Goal: Contribute content: Contribute content

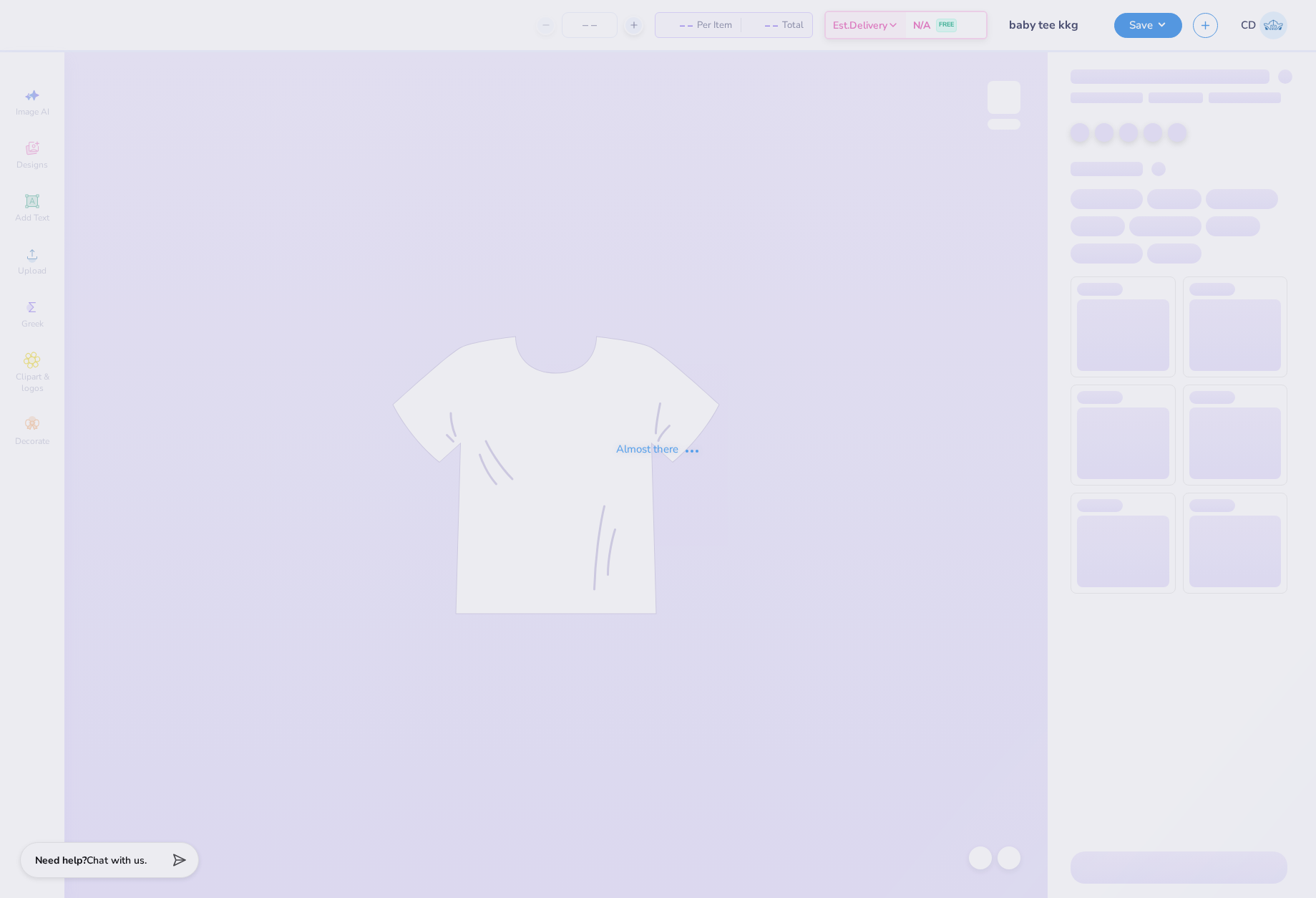
type input "50"
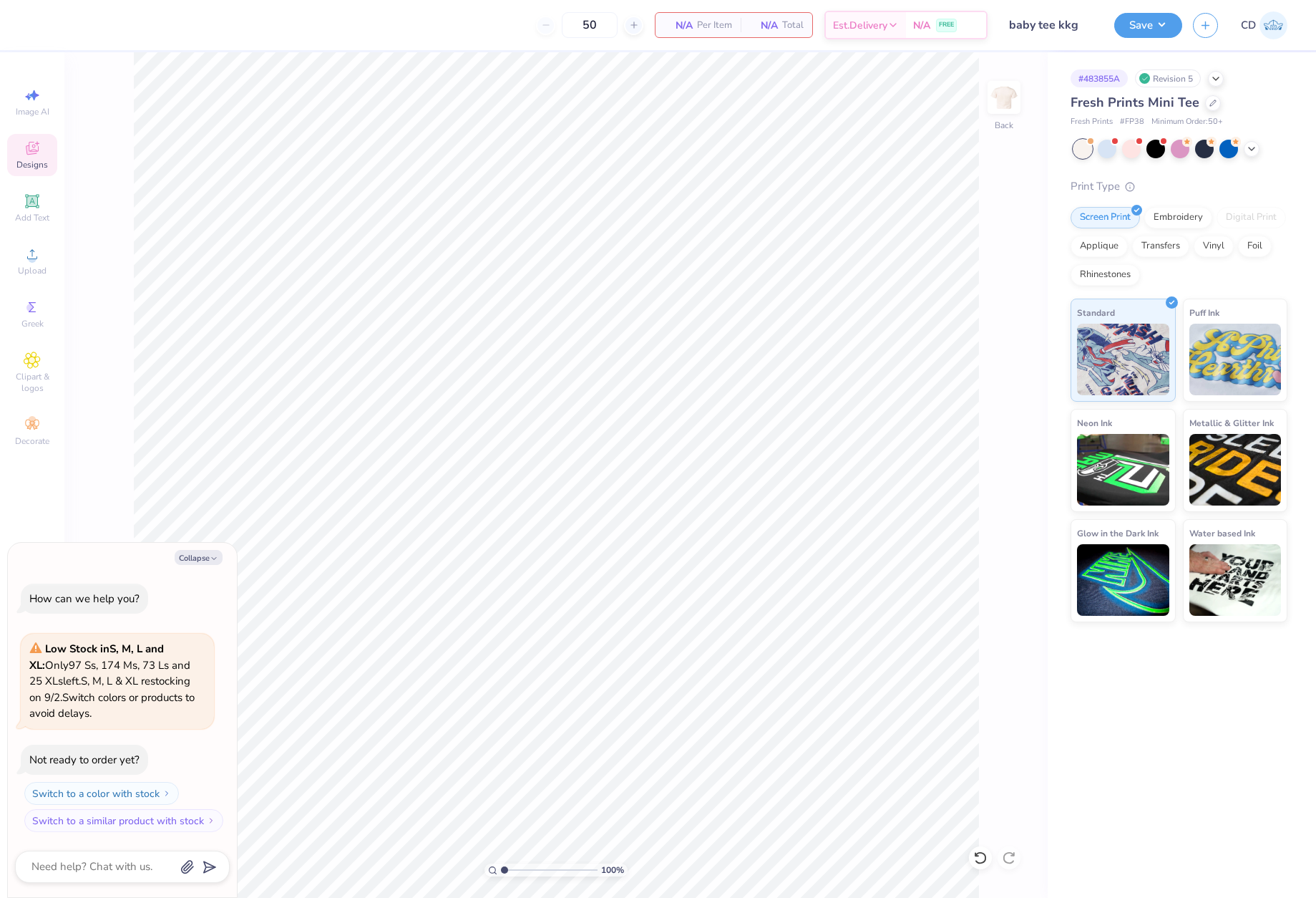
click at [40, 161] on span "Designs" at bounding box center [32, 165] width 32 height 12
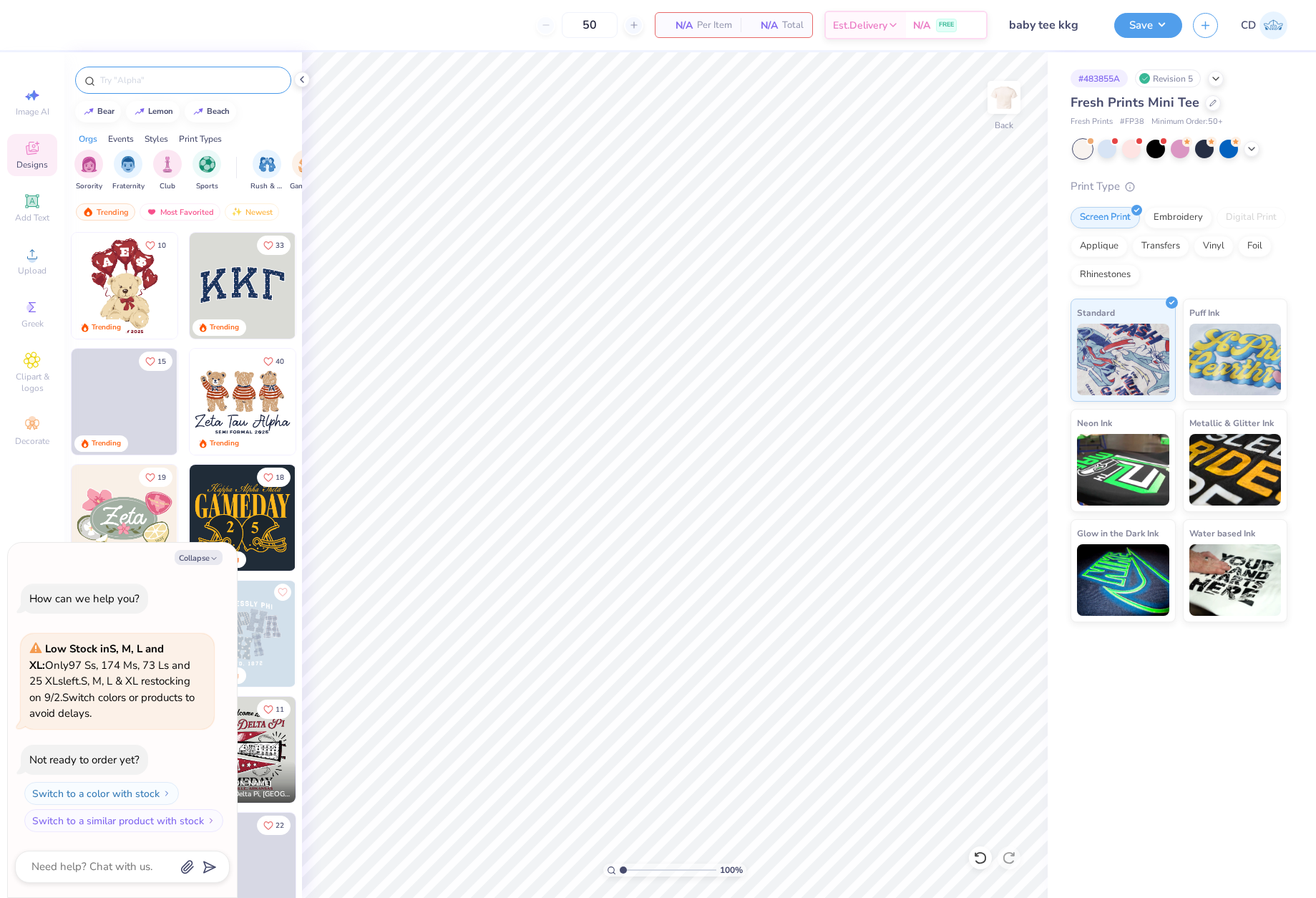
type textarea "x"
click at [185, 76] on input "text" at bounding box center [190, 79] width 183 height 15
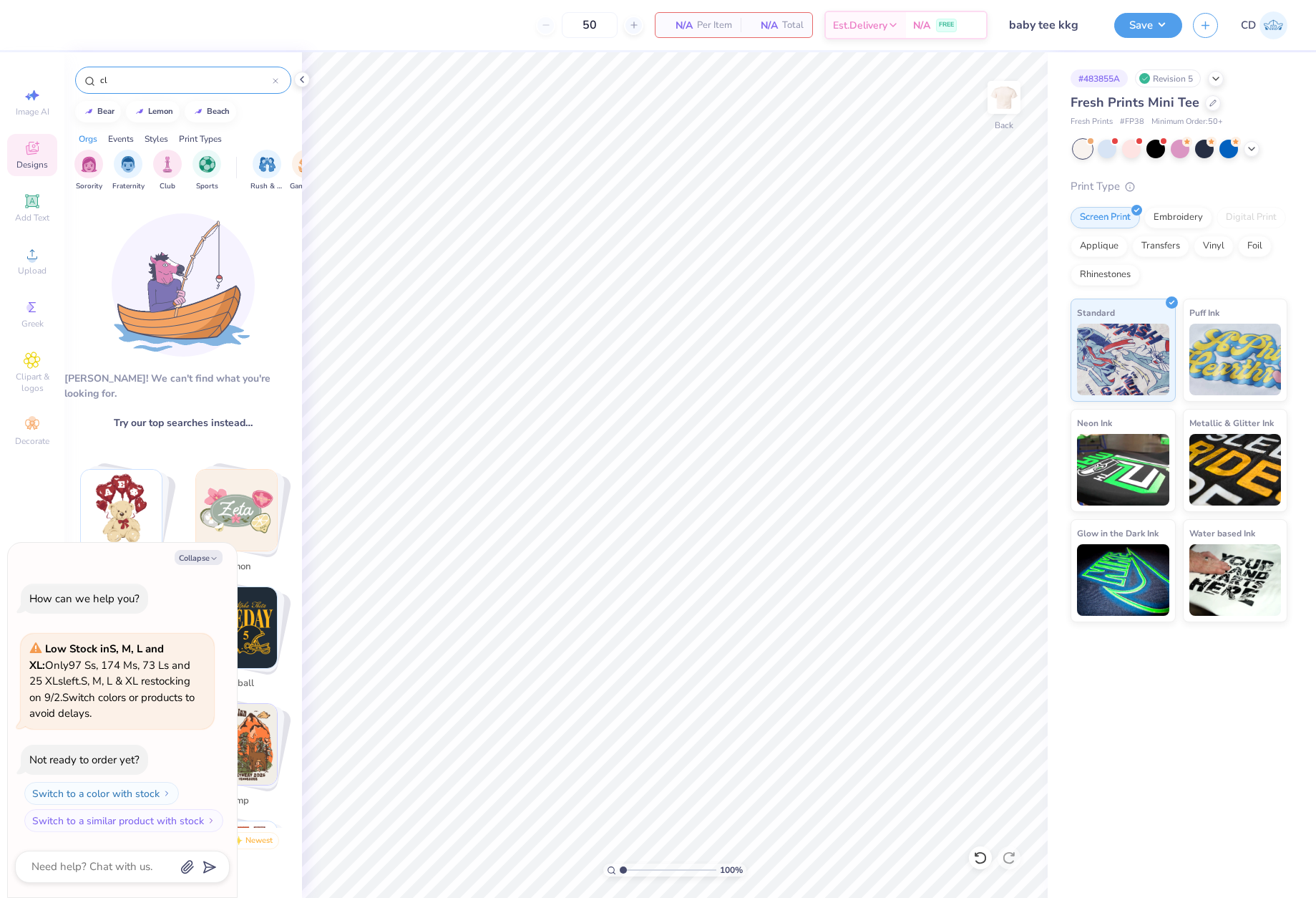
type input "c"
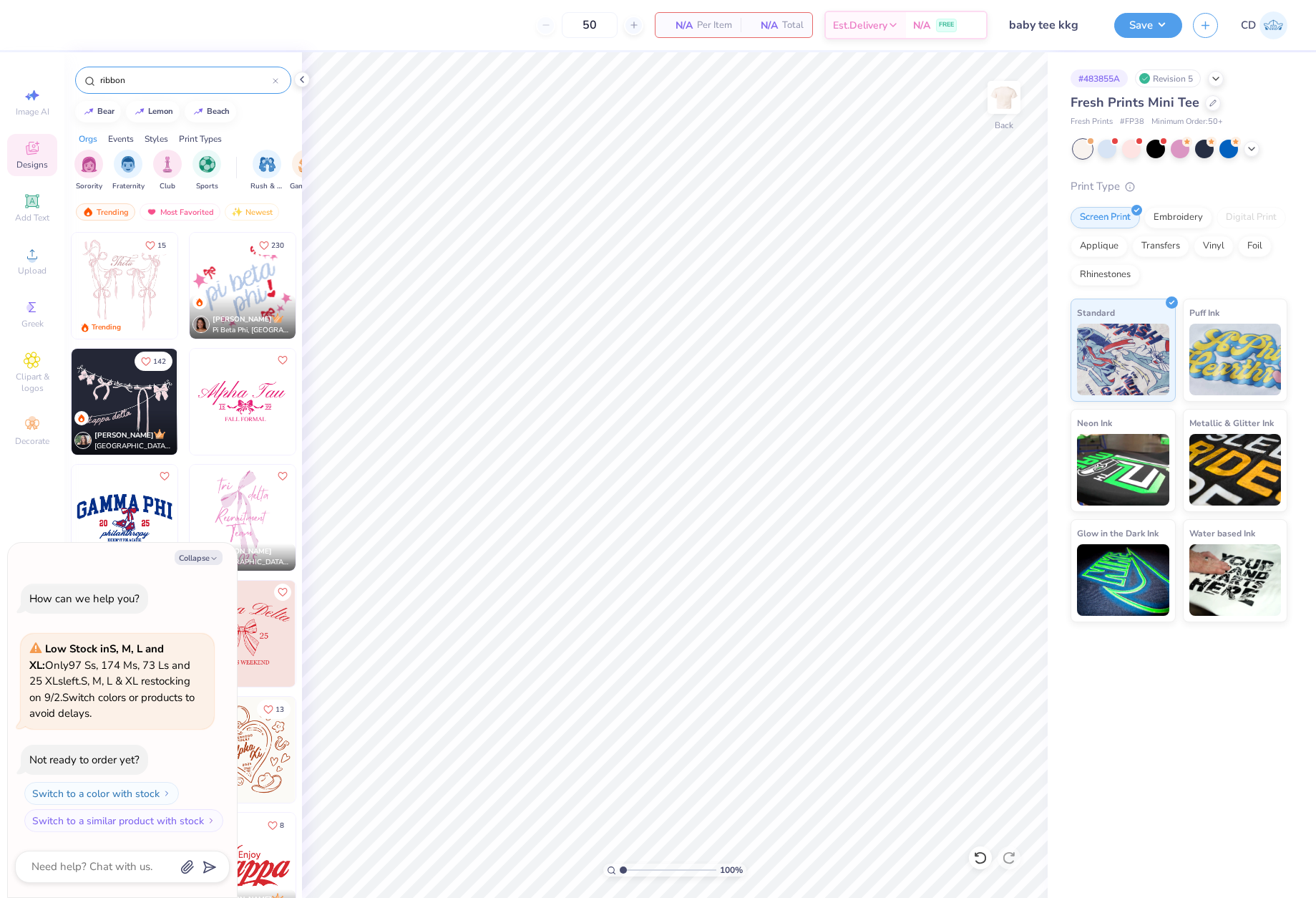
type input "ribbon"
click at [139, 399] on img at bounding box center [124, 401] width 106 height 106
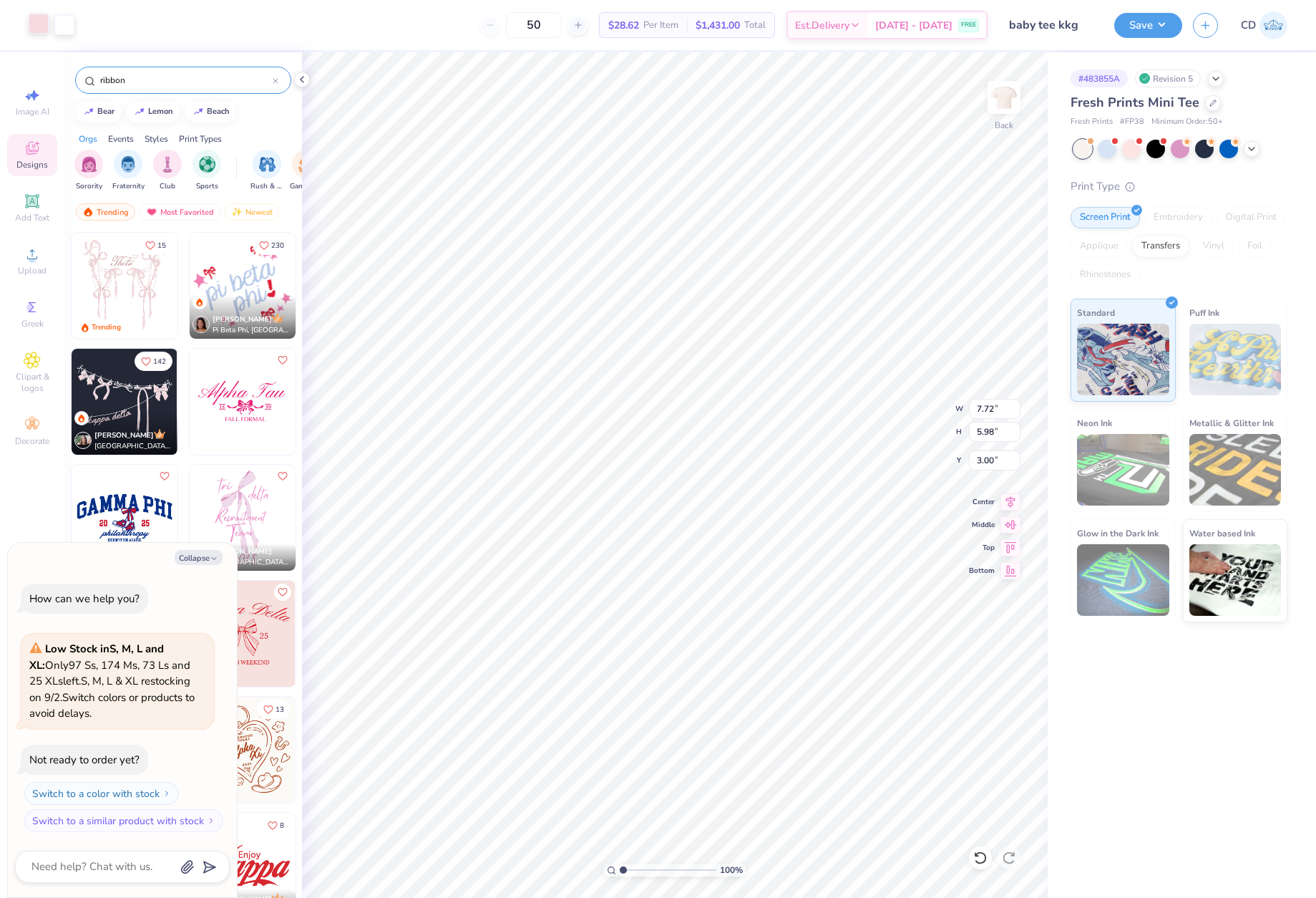
click at [40, 25] on div at bounding box center [39, 23] width 20 height 20
type textarea "x"
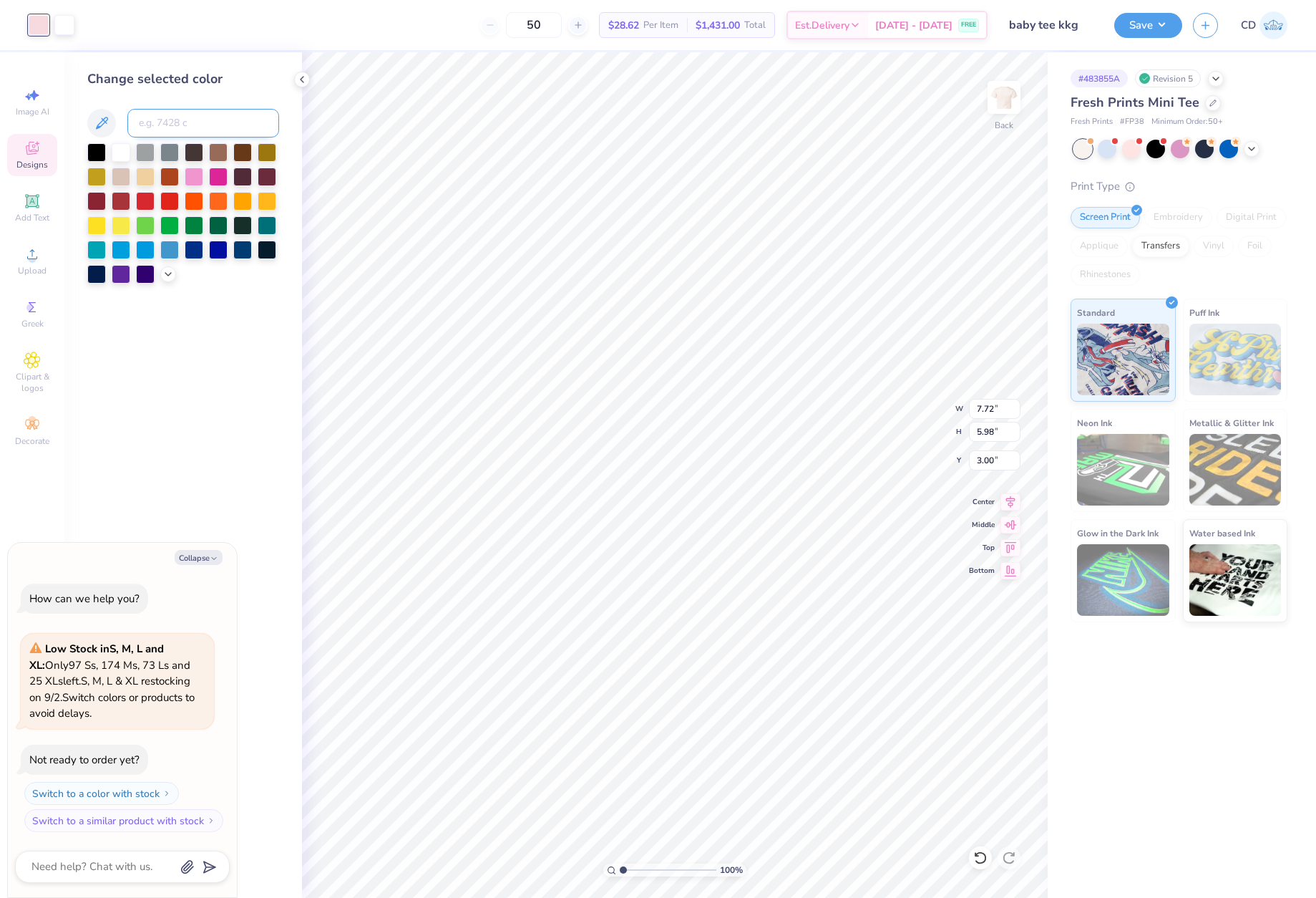
click at [205, 125] on input at bounding box center [203, 123] width 152 height 29
drag, startPoint x: 166, startPoint y: 122, endPoint x: 146, endPoint y: 122, distance: 20.0
click at [146, 122] on input "7682" at bounding box center [203, 123] width 152 height 29
type input "7462"
type textarea "x"
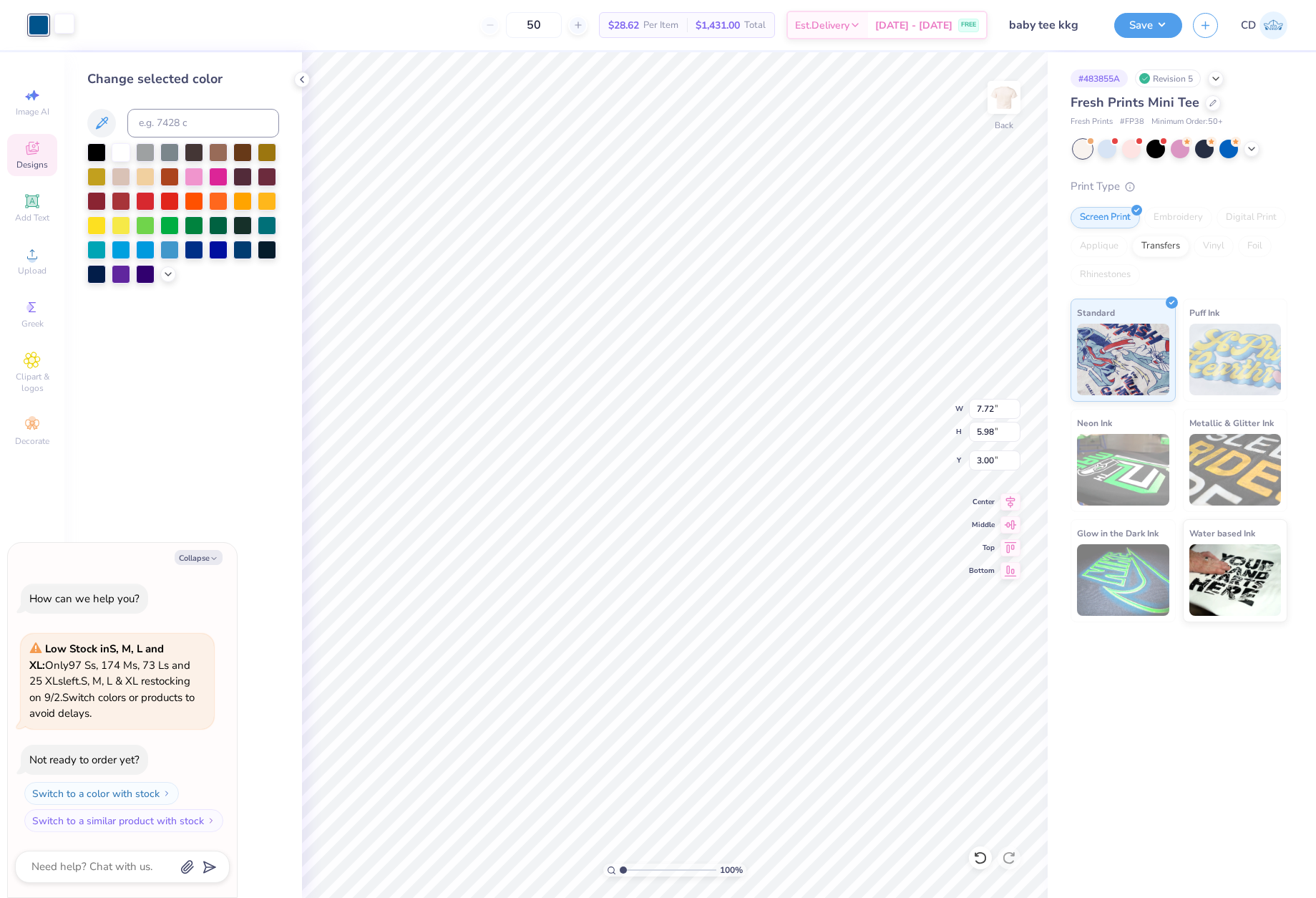
click at [63, 24] on div at bounding box center [64, 23] width 20 height 20
type textarea "x"
click at [194, 118] on input at bounding box center [203, 123] width 152 height 29
type input "208"
type textarea "x"
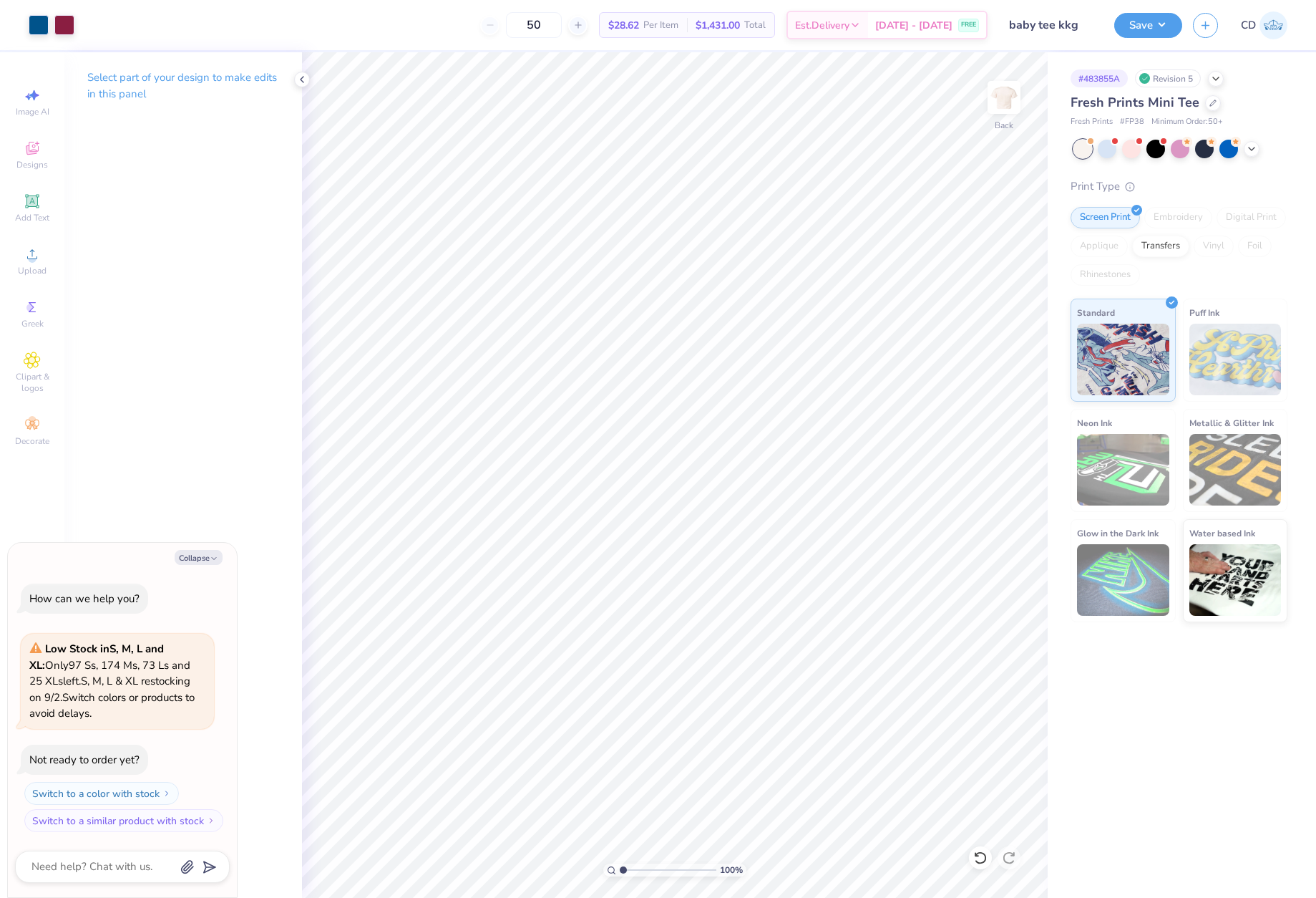
type input "4.73"
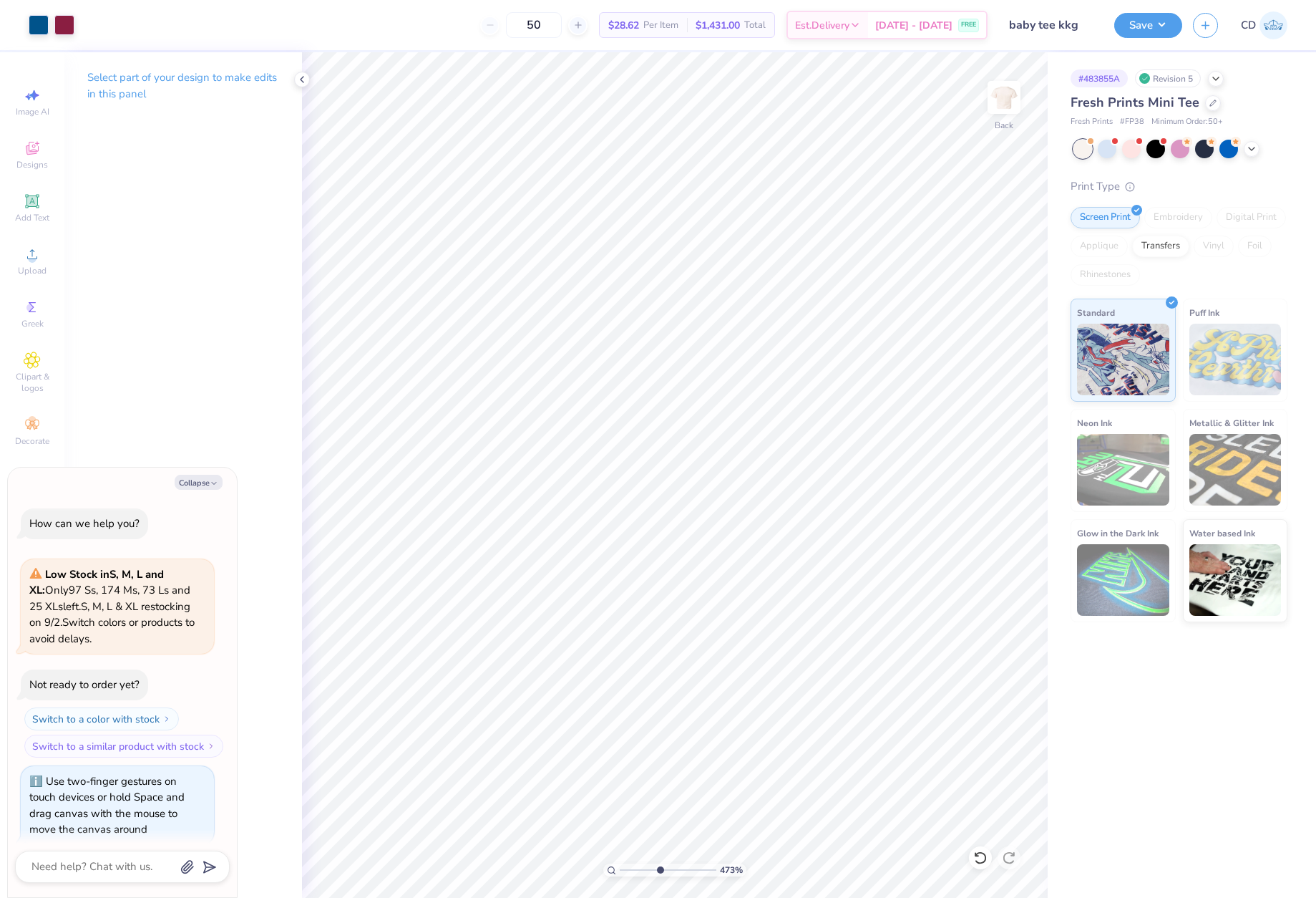
type textarea "x"
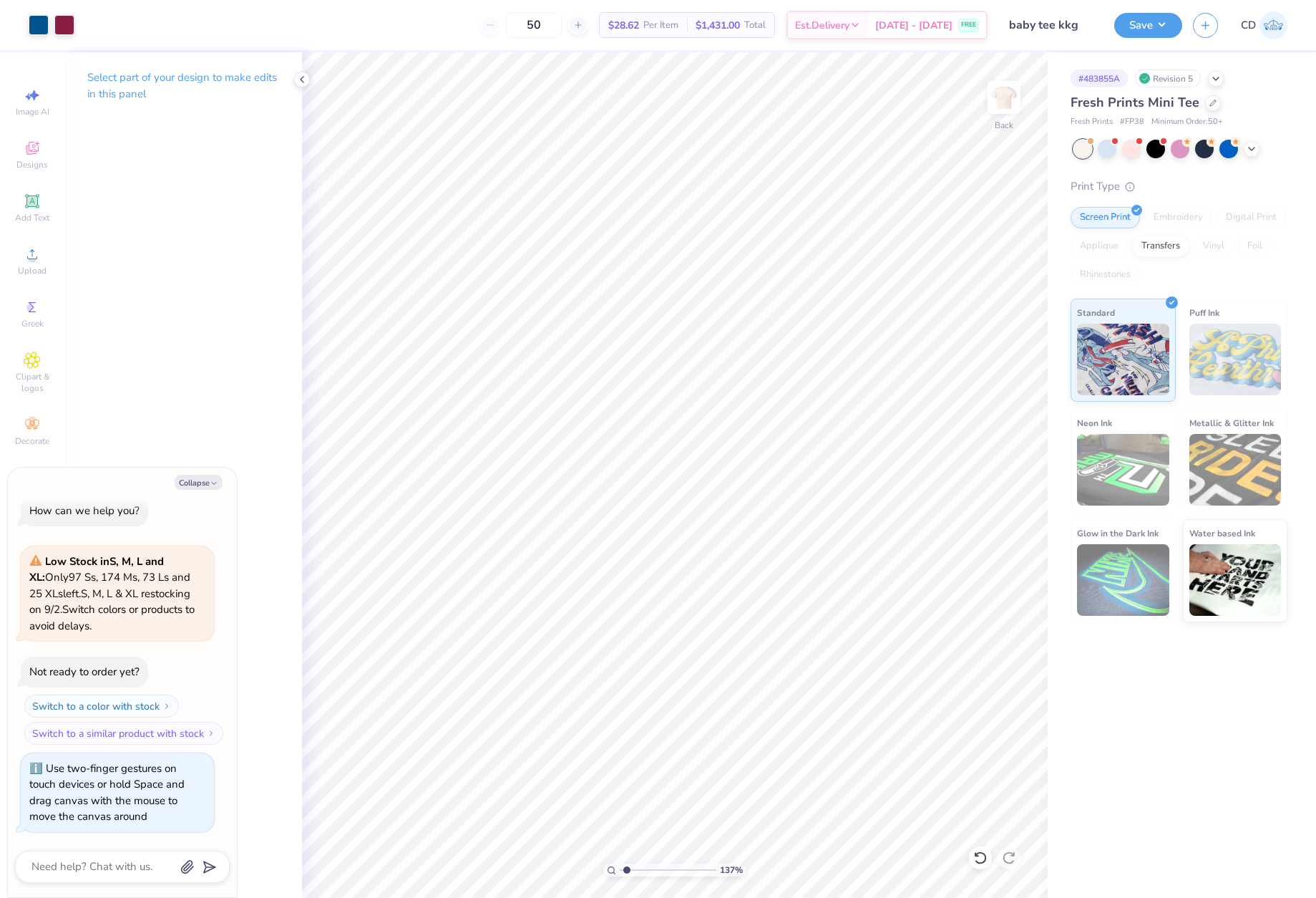
type input "1"
click at [621, 875] on input "range" at bounding box center [668, 869] width 97 height 13
click at [807, 552] on li "Download vector" at bounding box center [805, 558] width 112 height 28
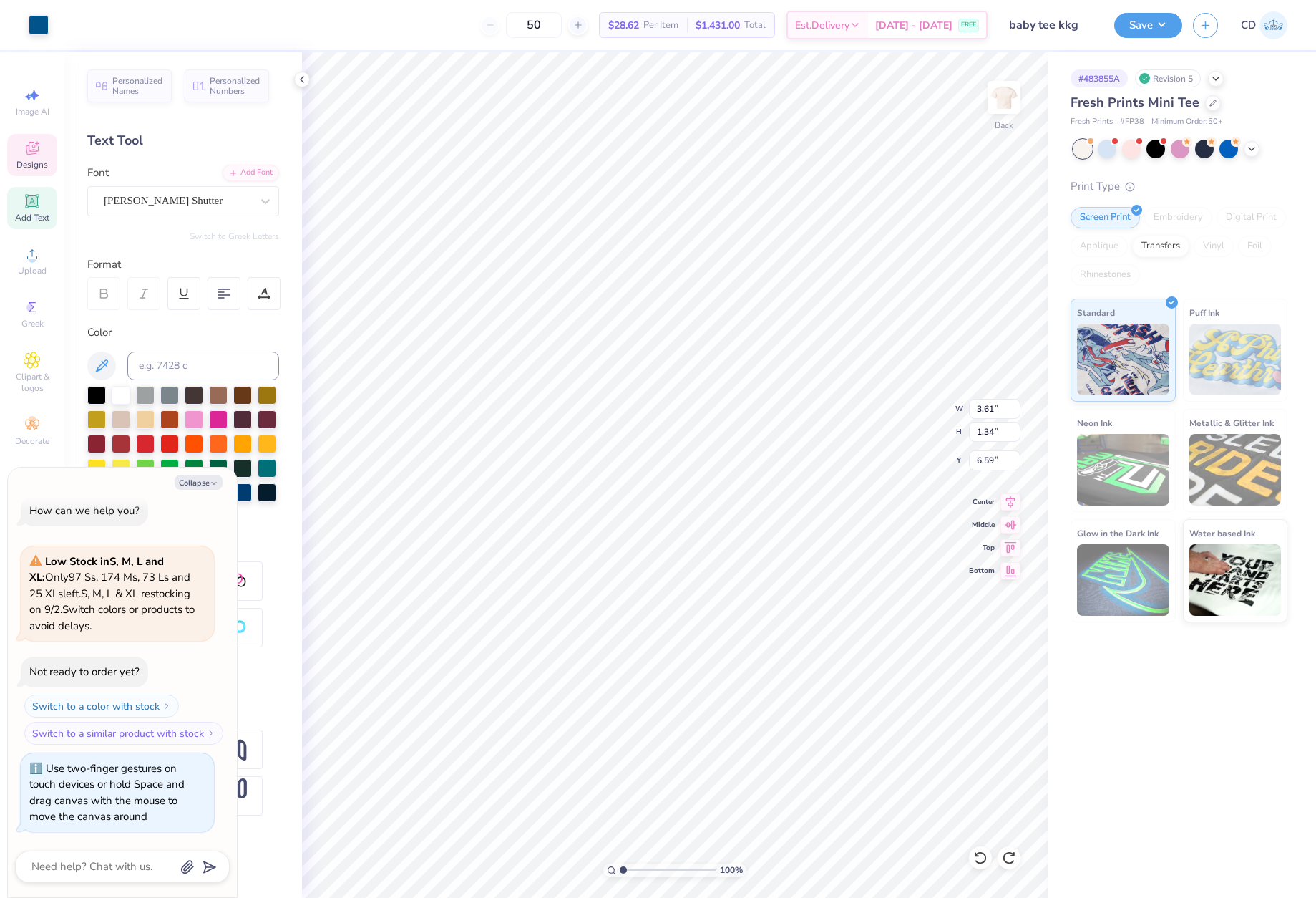
type textarea "x"
type input "11.86"
click at [37, 254] on icon at bounding box center [32, 254] width 17 height 17
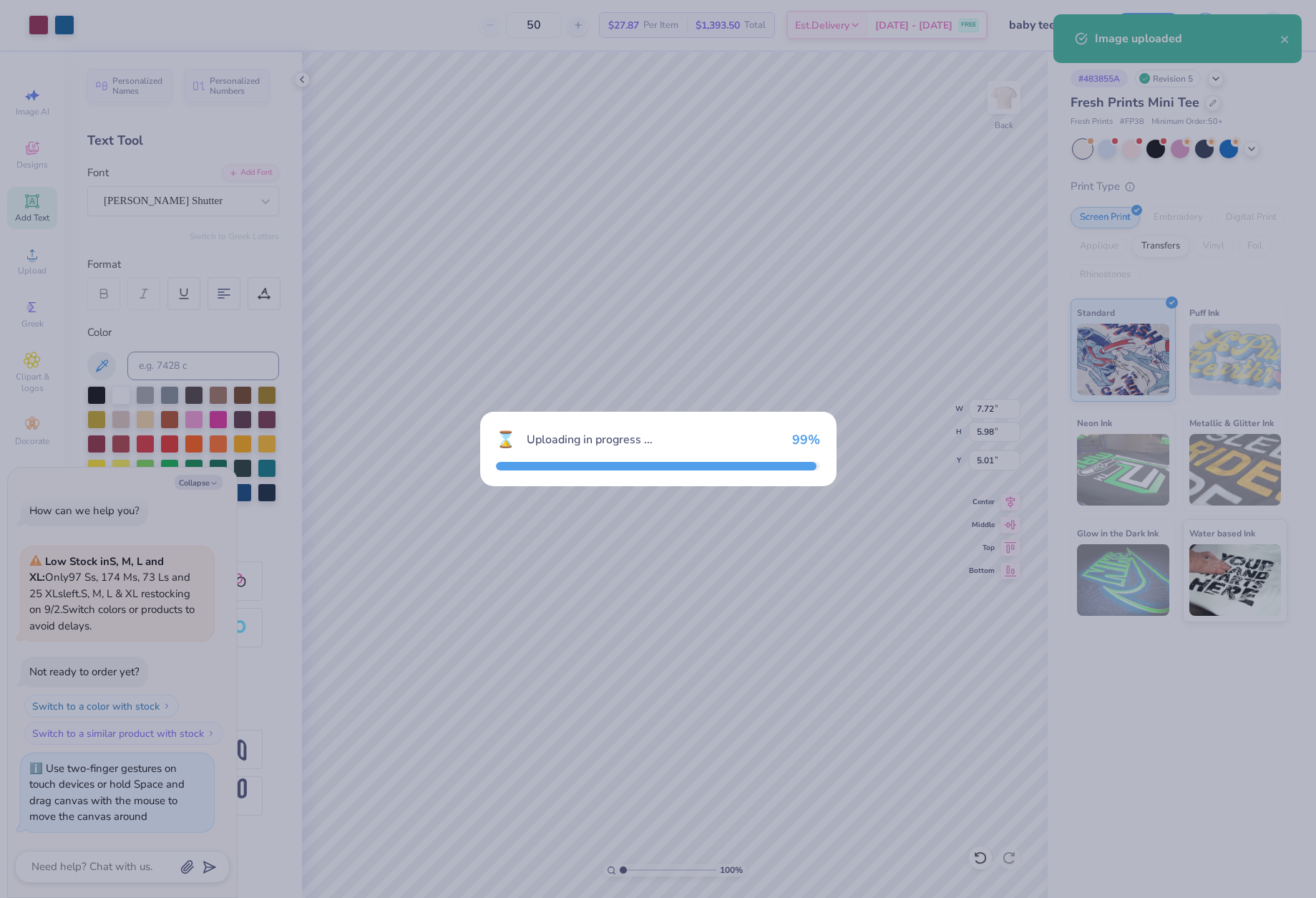
type textarea "x"
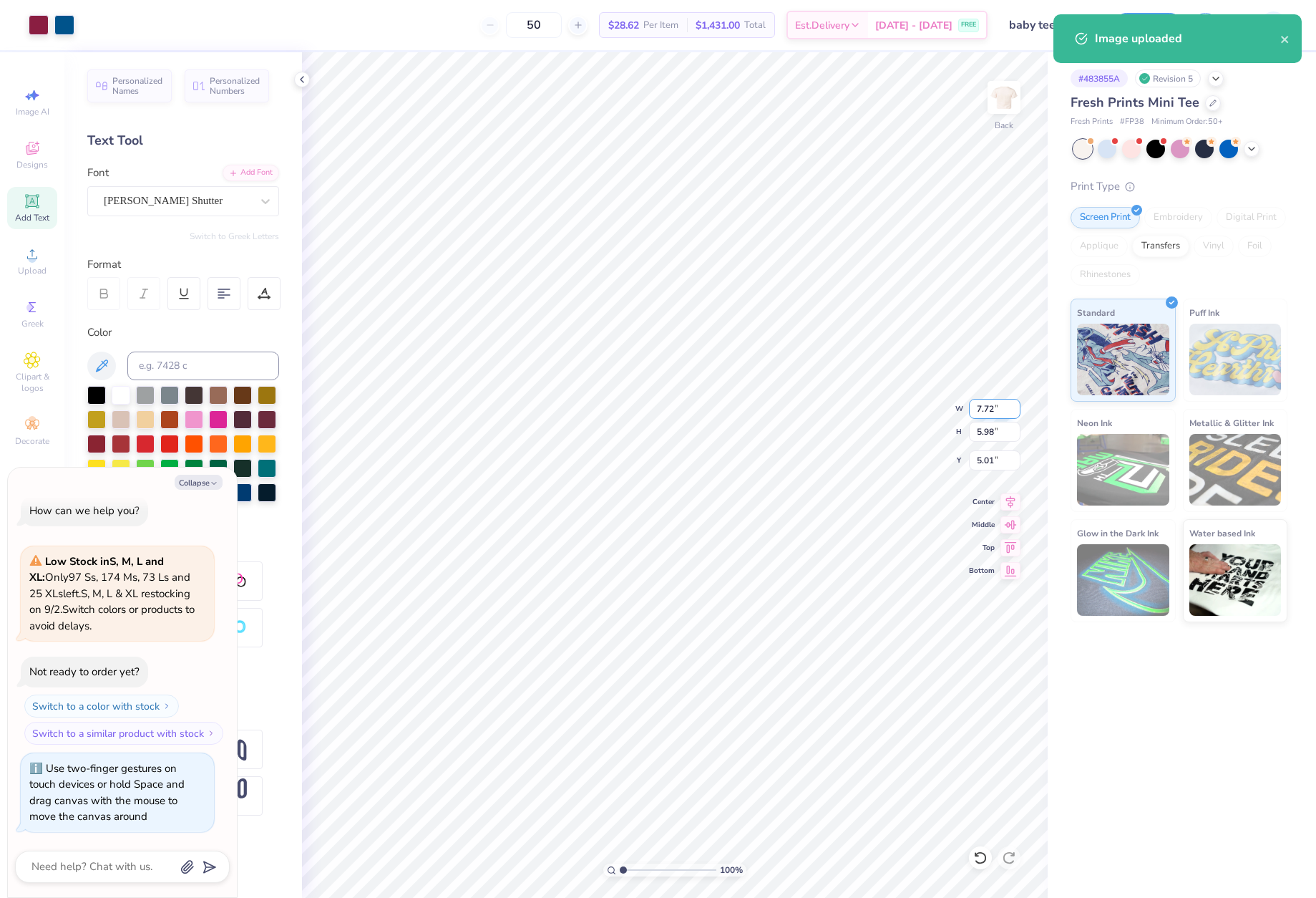
drag, startPoint x: 971, startPoint y: 409, endPoint x: 1002, endPoint y: 413, distance: 31.3
click at [1002, 413] on input "7.72" at bounding box center [995, 409] width 51 height 20
type input "8"
type textarea "x"
type input "8.00"
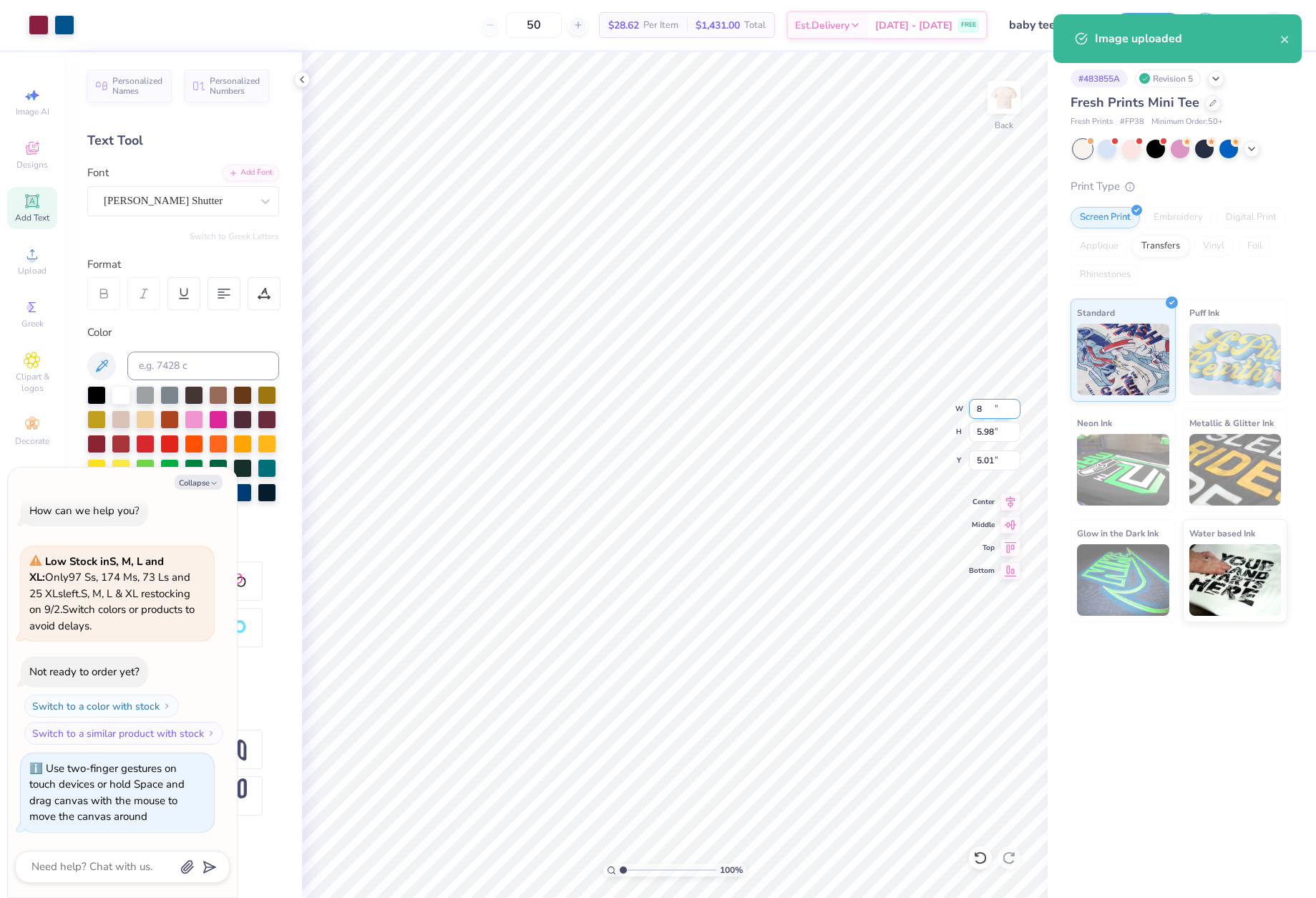
type input "6.19"
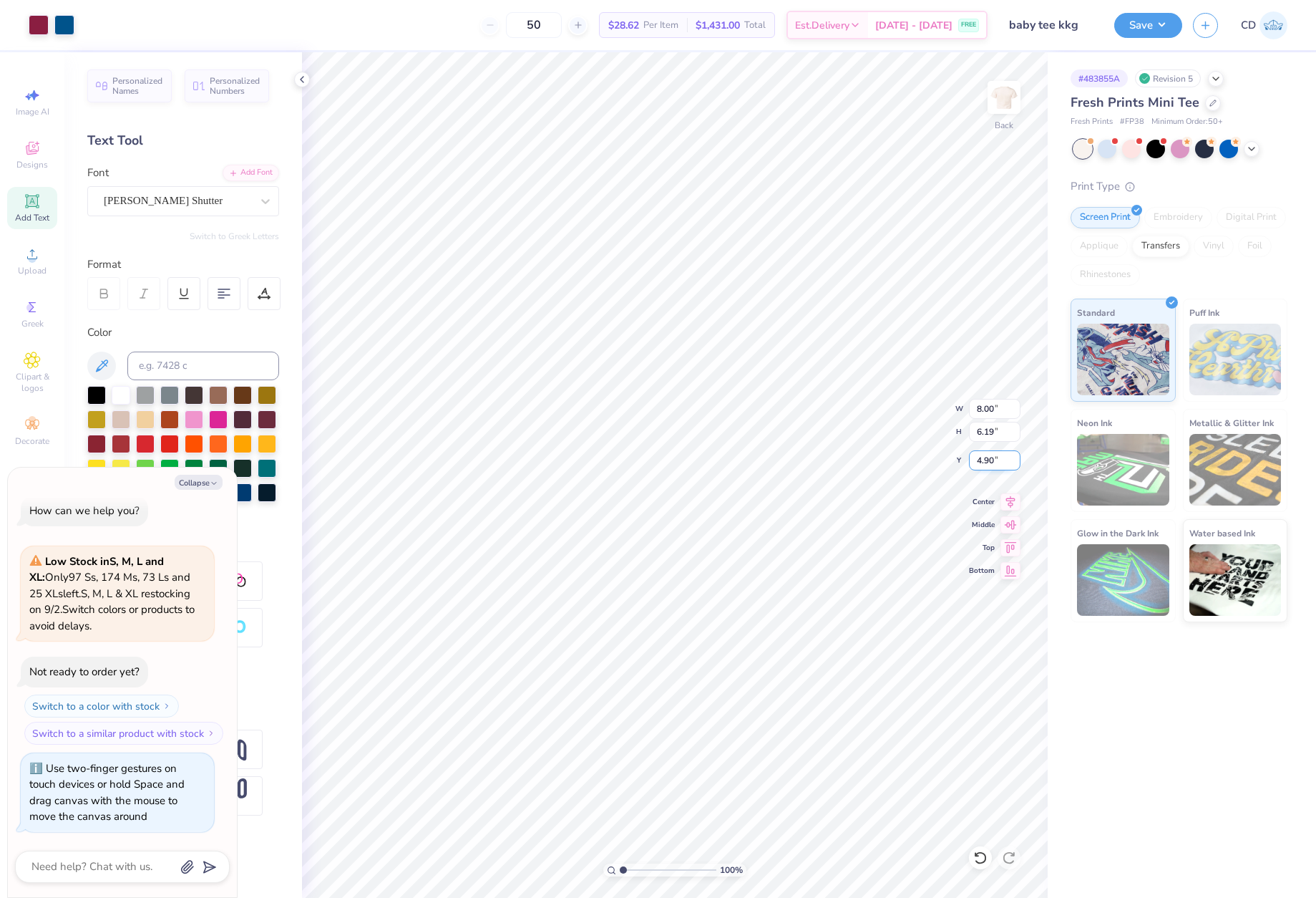
drag, startPoint x: 974, startPoint y: 460, endPoint x: 996, endPoint y: 460, distance: 22.0
click at [996, 460] on input "4.90" at bounding box center [995, 460] width 51 height 20
type input "3"
type textarea "x"
type input "3.00"
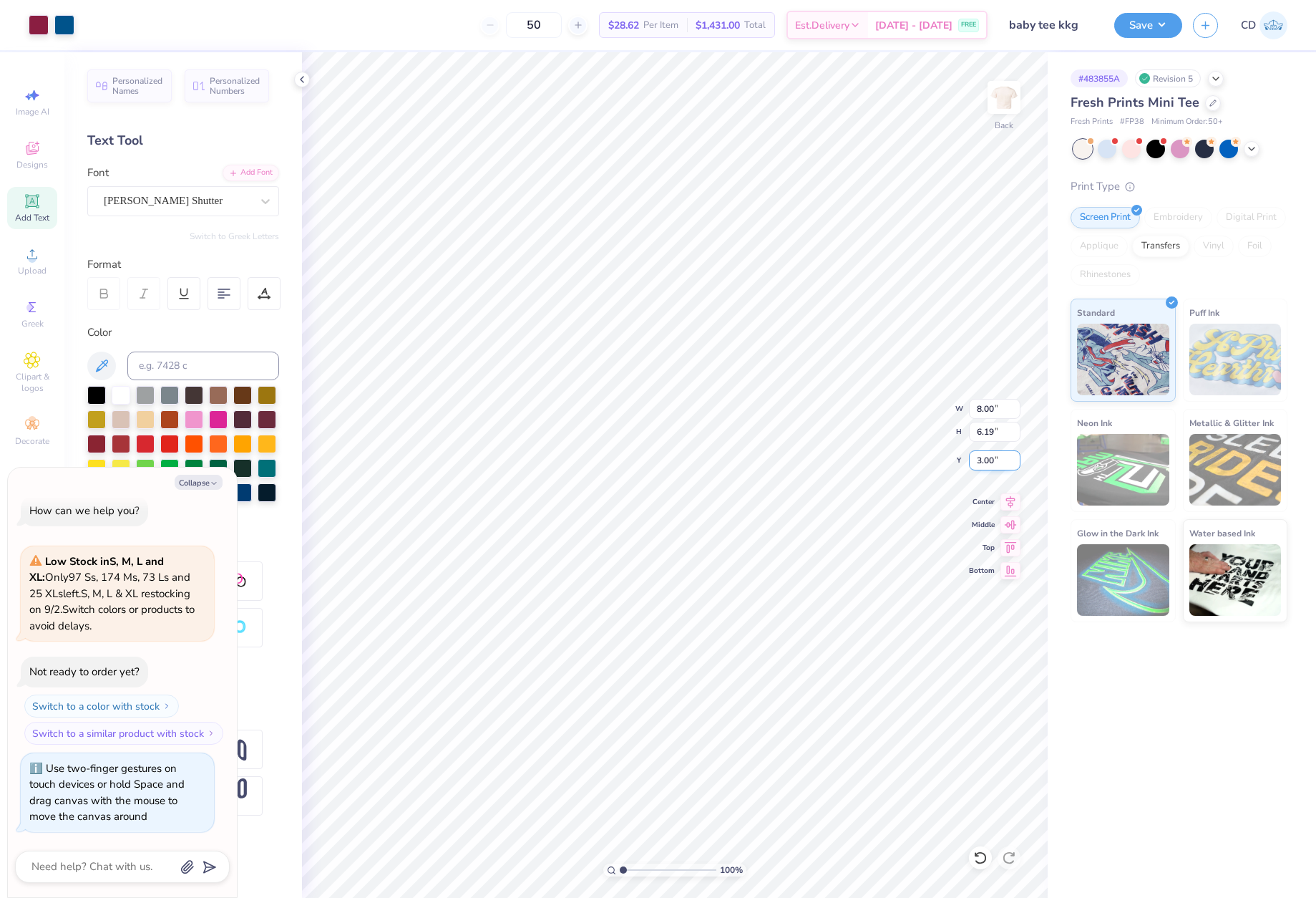
type textarea "x"
type input "1.52"
click at [628, 866] on input "range" at bounding box center [668, 869] width 97 height 13
type textarea "x"
type input "7.86"
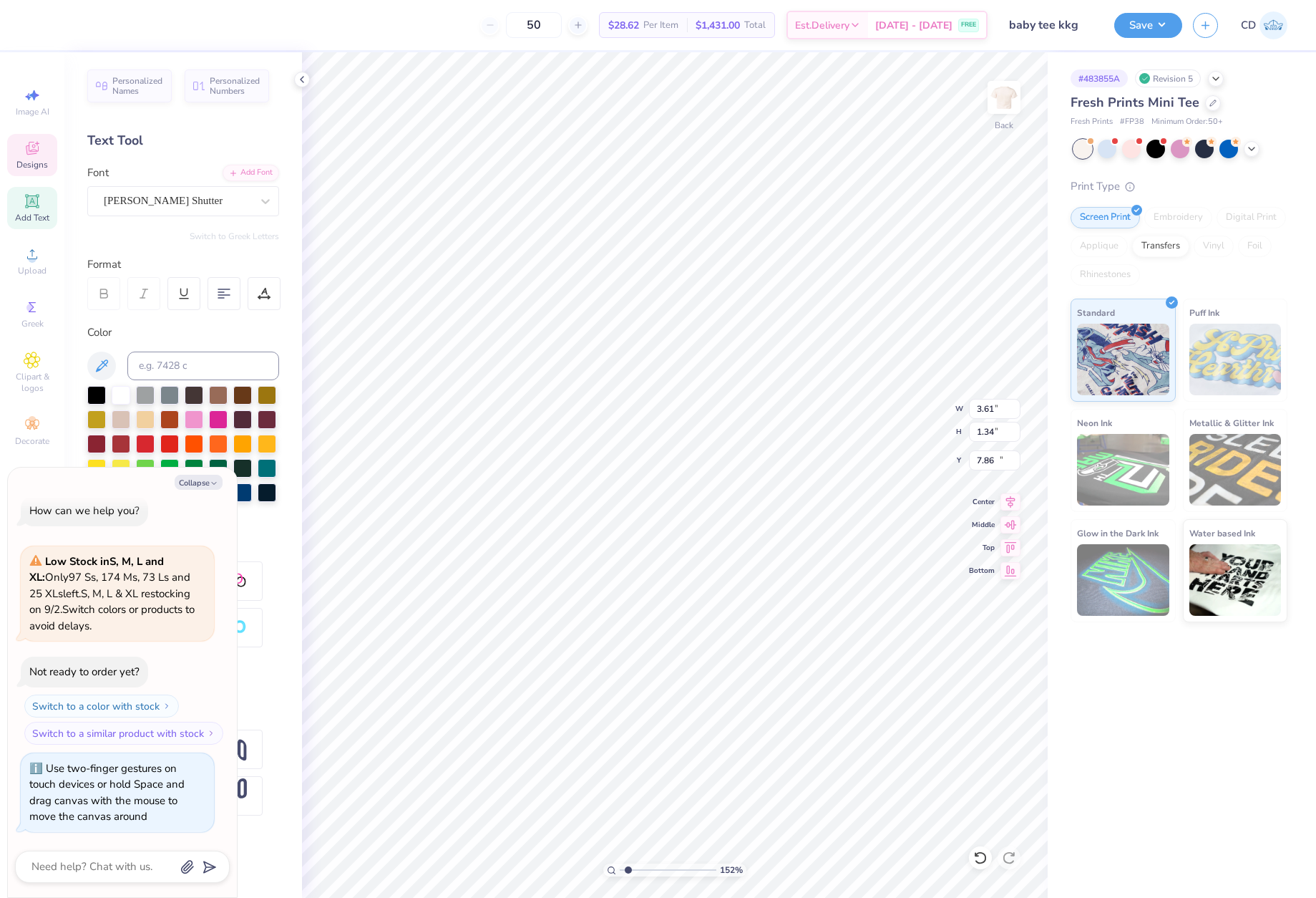
type textarea "x"
type input "8.00"
type input "6.19"
type input "3.00"
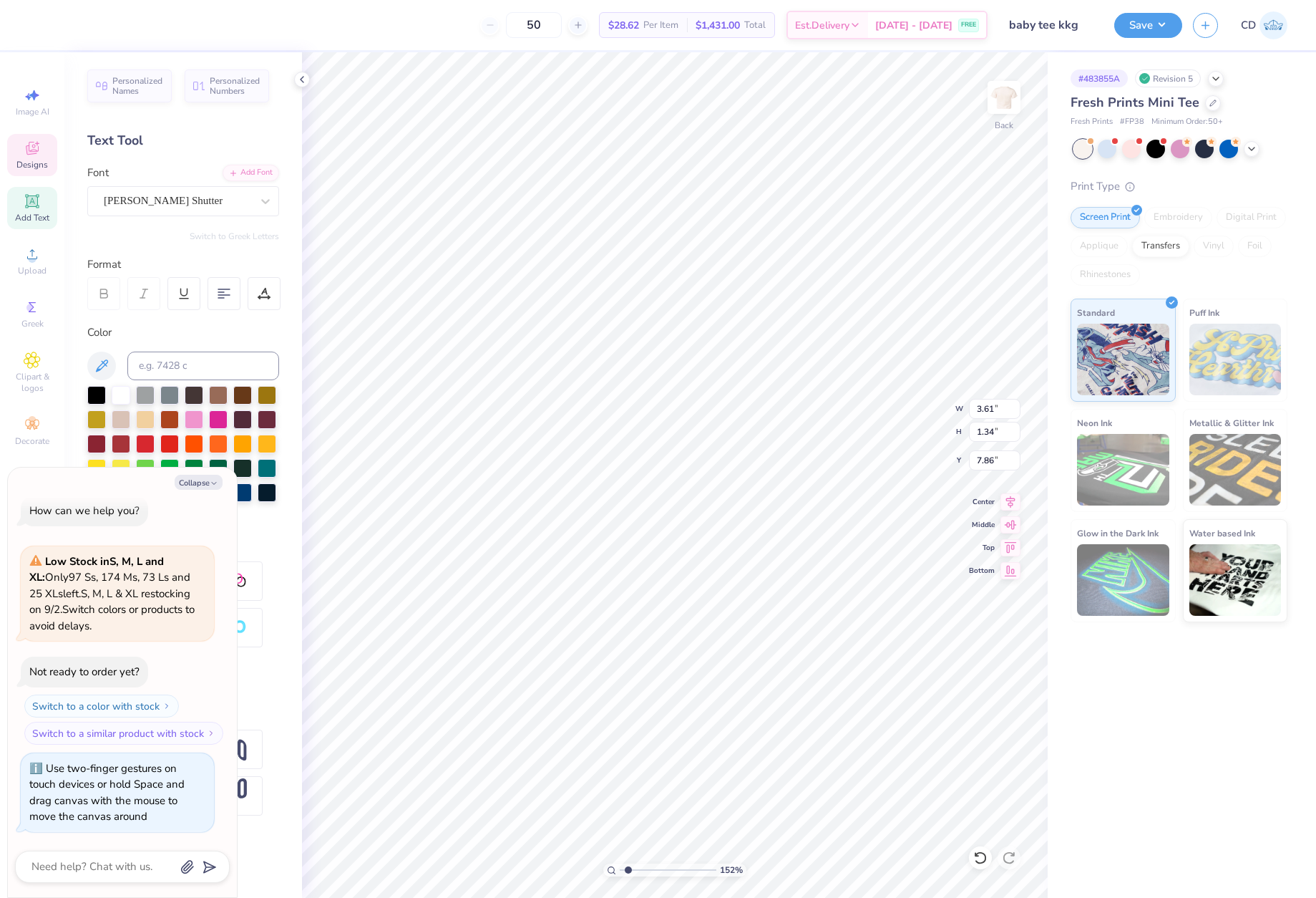
type textarea "x"
type textarea "Kappa delta"
type textarea "x"
type textarea "Kappa"
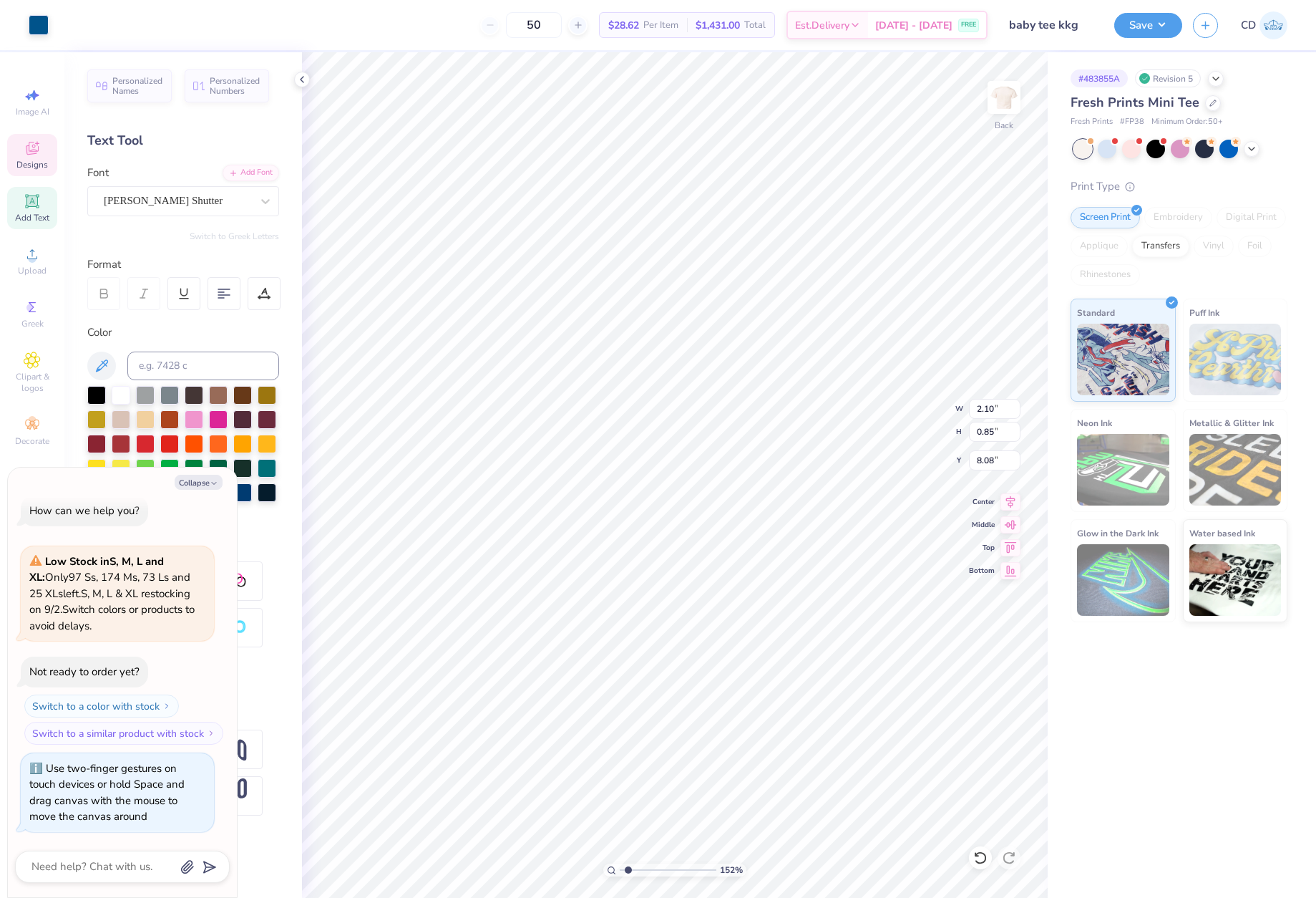
type textarea "x"
type input "7.09"
type textarea "x"
type input "2.16"
type input "0.92"
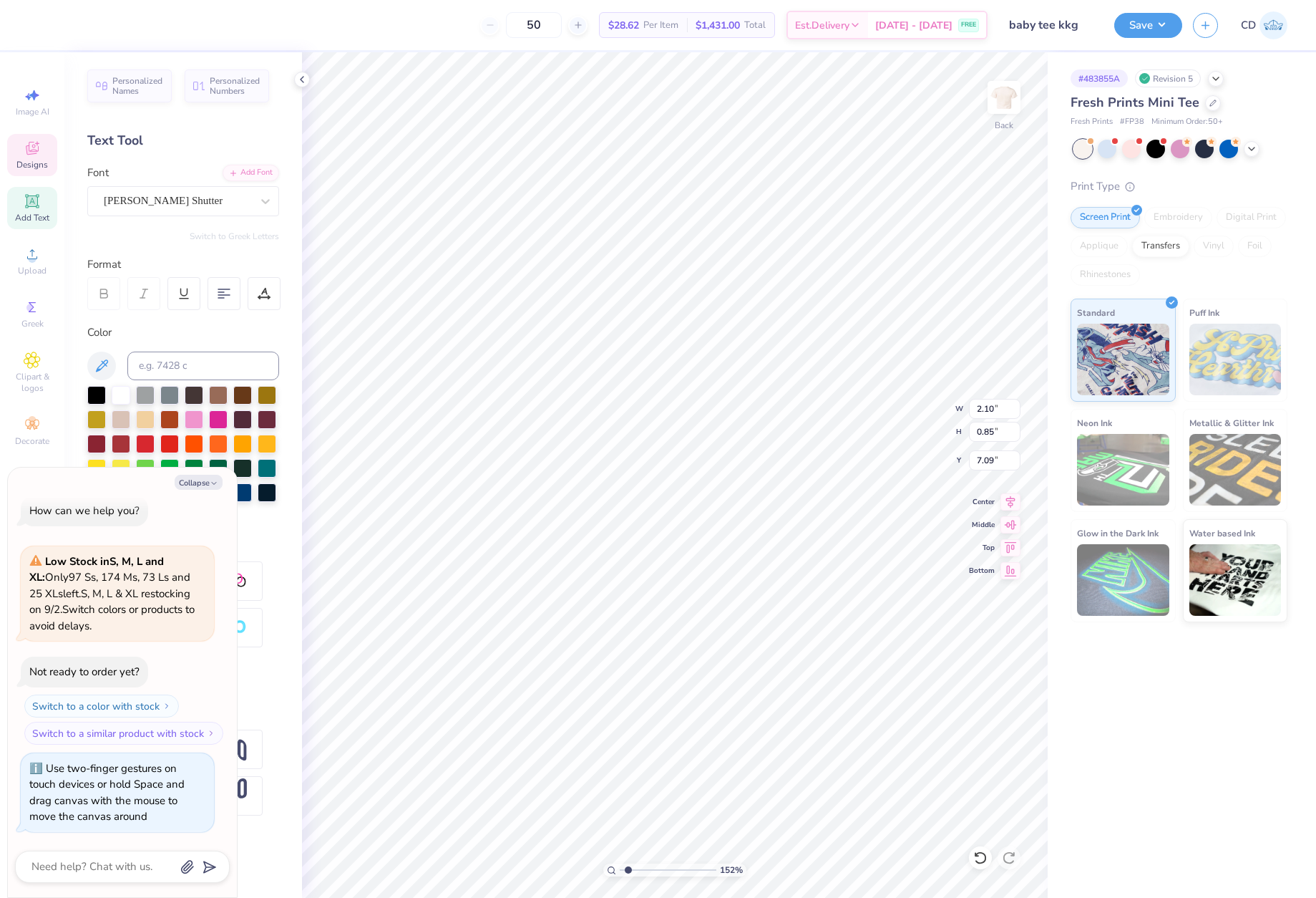
type input "6.98"
type textarea "x"
type input "2.93"
type input "1.24"
type input "6.99"
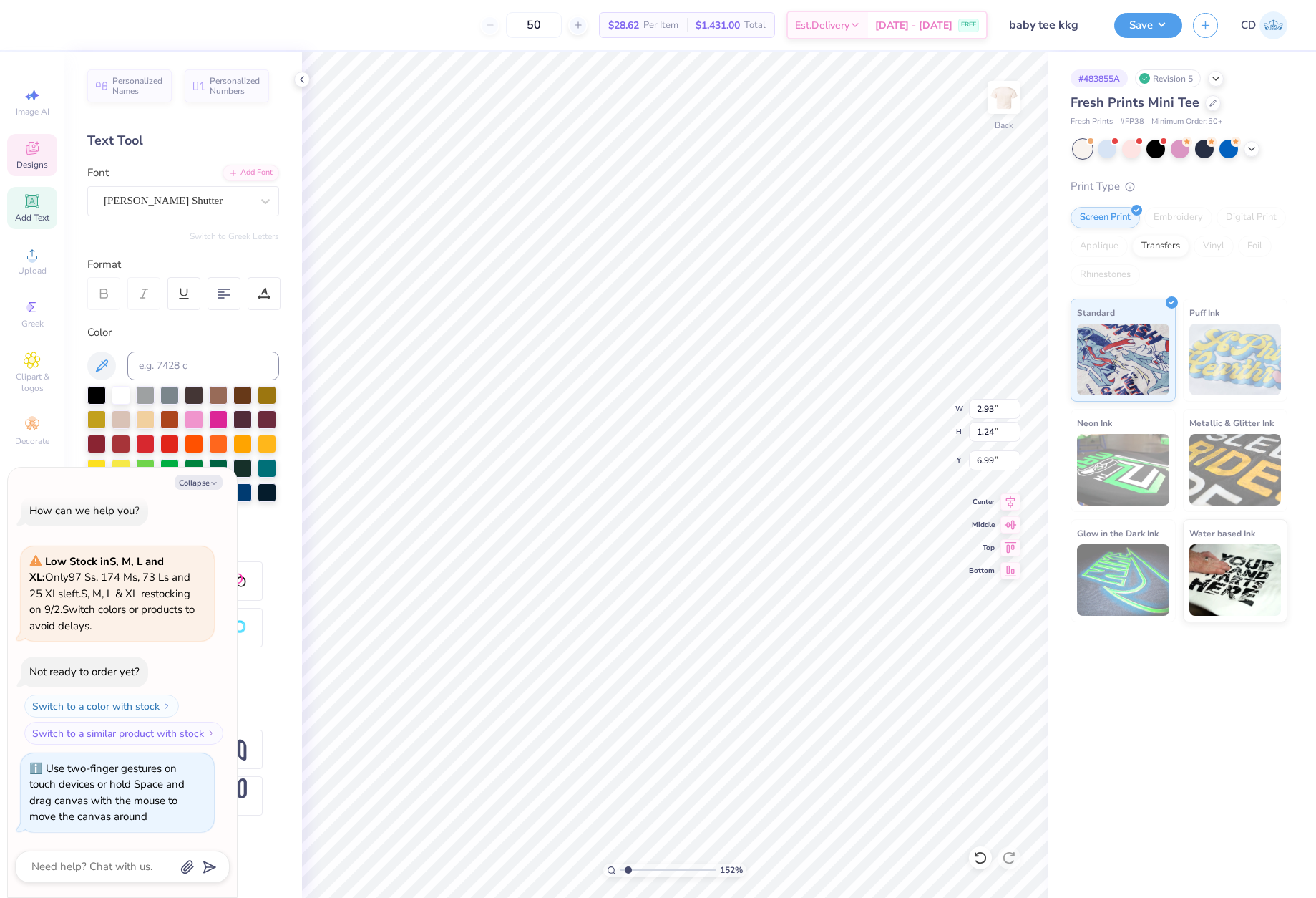
type textarea "x"
type input "6.76"
type textarea "x"
type input "2.91"
type input "1.34"
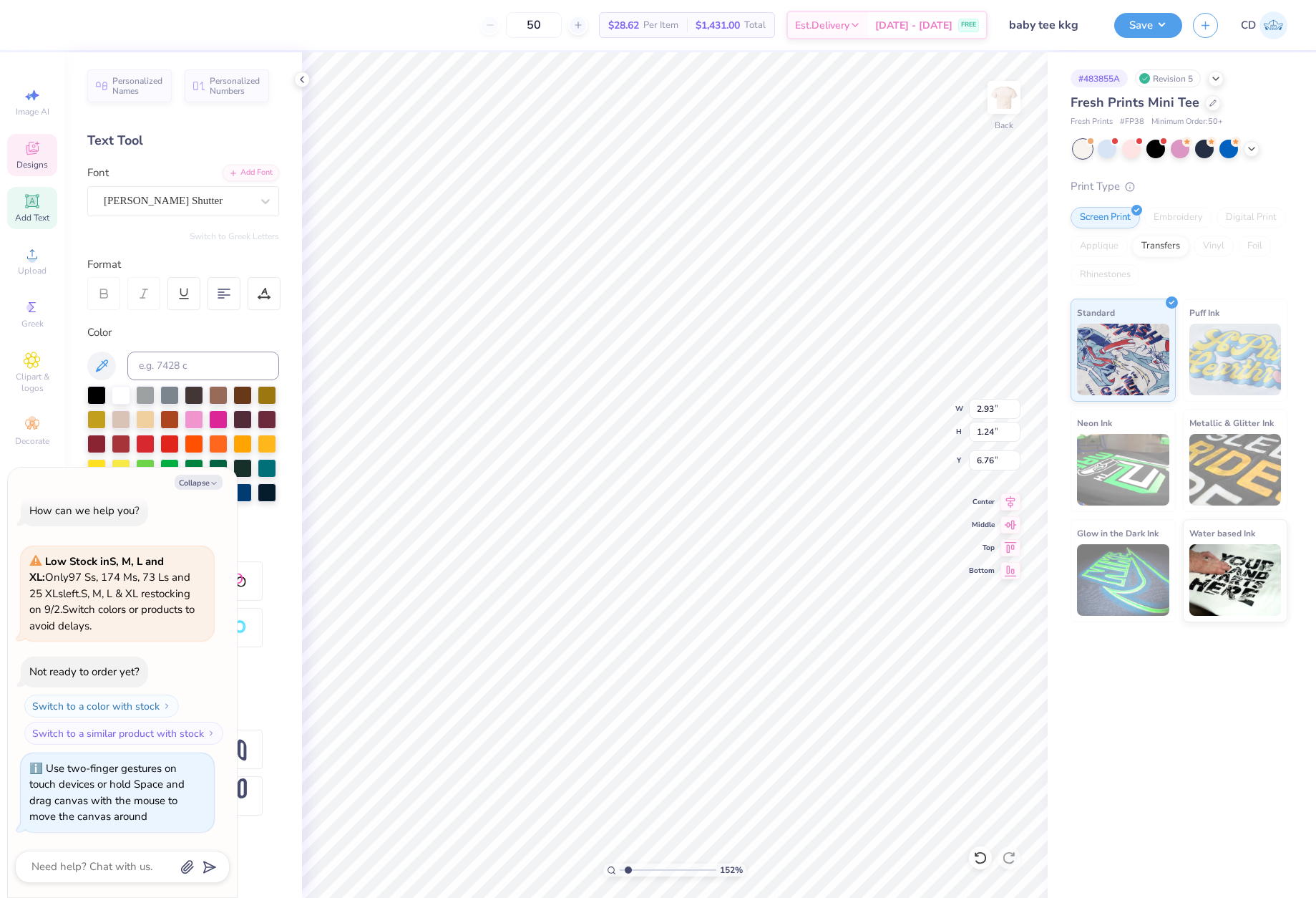
type input "6.67"
click at [201, 485] on button "Collapse" at bounding box center [199, 482] width 48 height 15
type textarea "x"
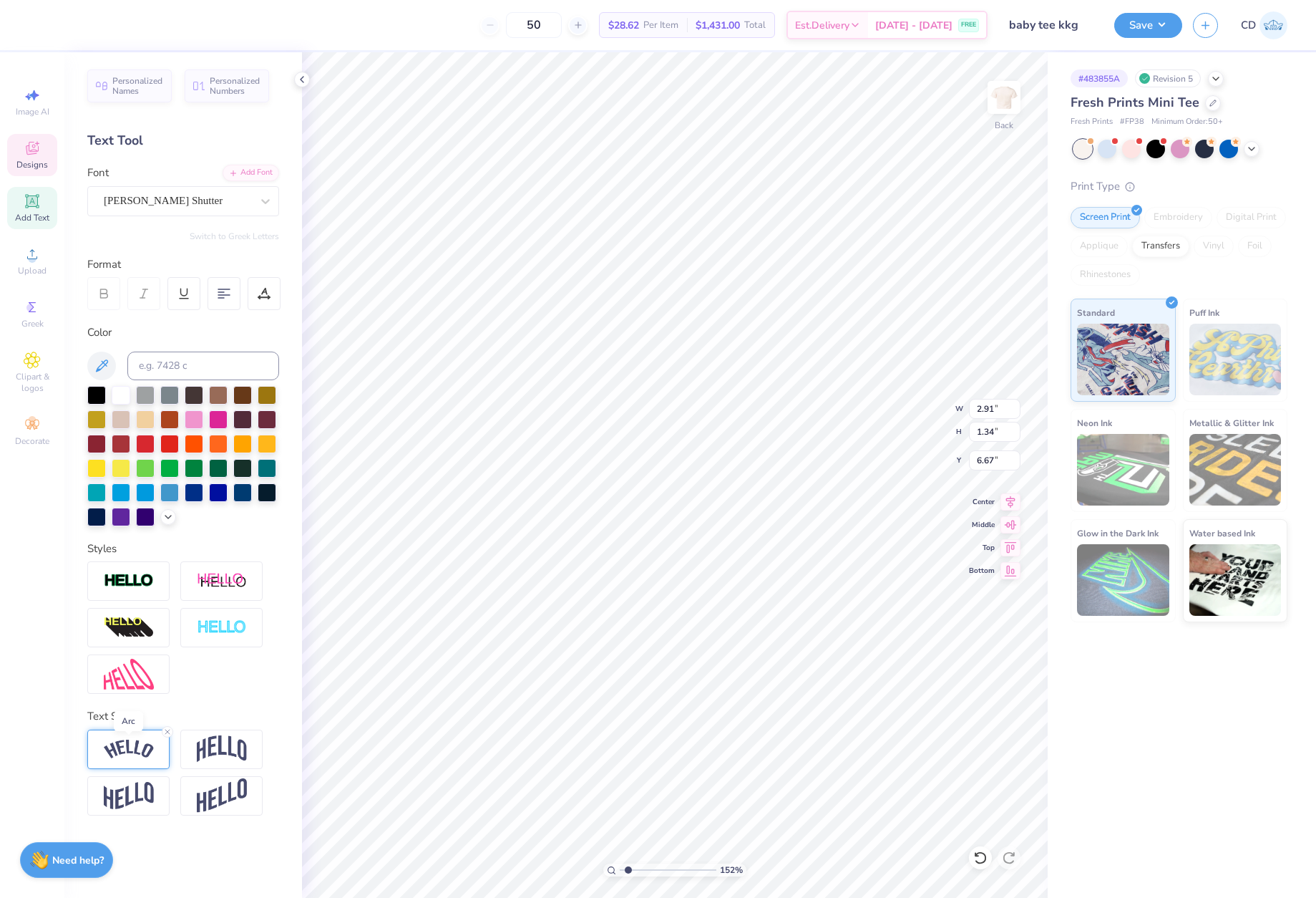
click at [143, 753] on img at bounding box center [129, 749] width 50 height 19
drag, startPoint x: 252, startPoint y: 864, endPoint x: 243, endPoint y: 865, distance: 9.1
click at [243, 852] on input "-0.22" at bounding box center [258, 843] width 43 height 17
type input "-0.15"
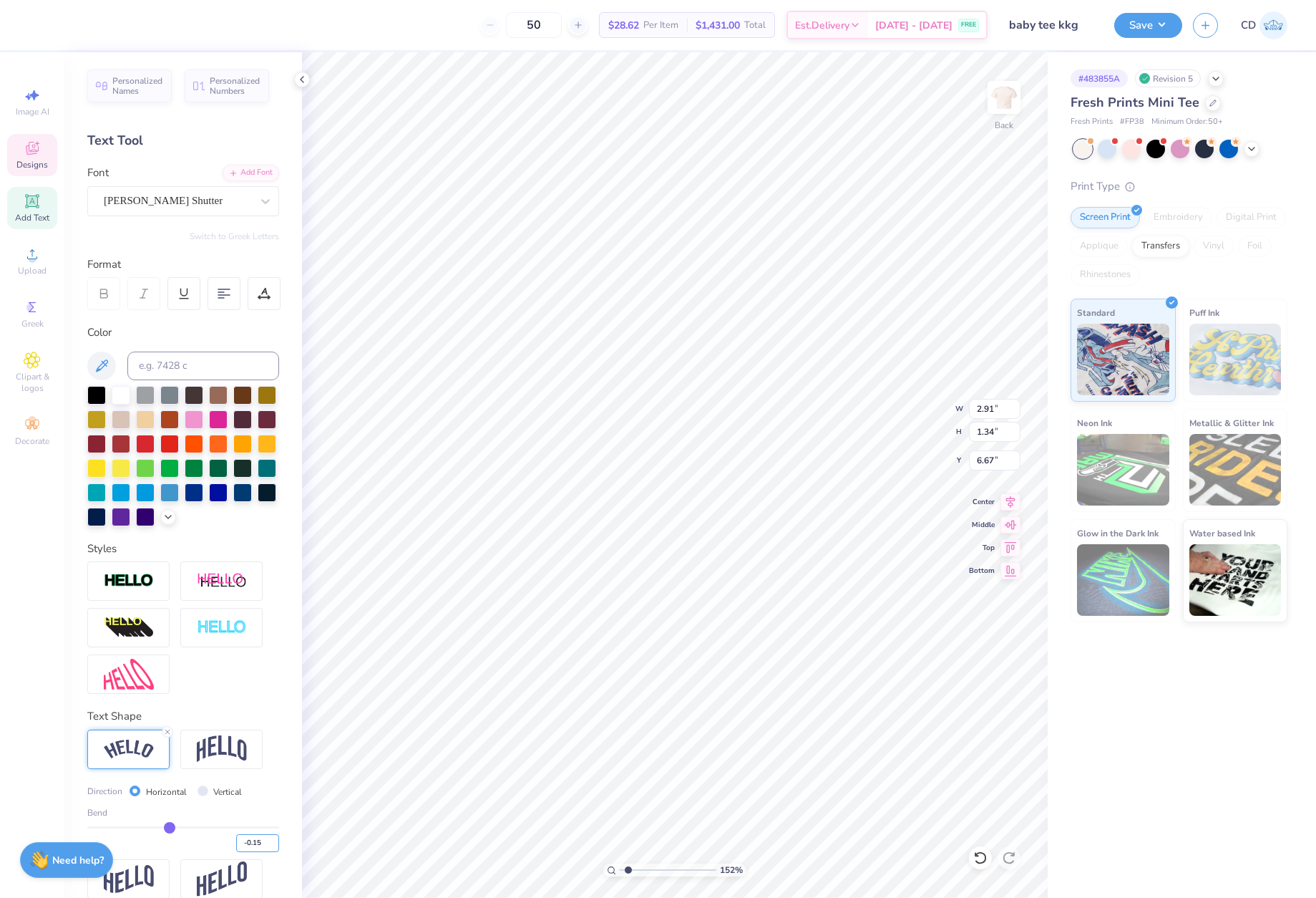
type input "2.75"
type input "1.32"
type input "6.81"
type input "2.77"
type input "1.22"
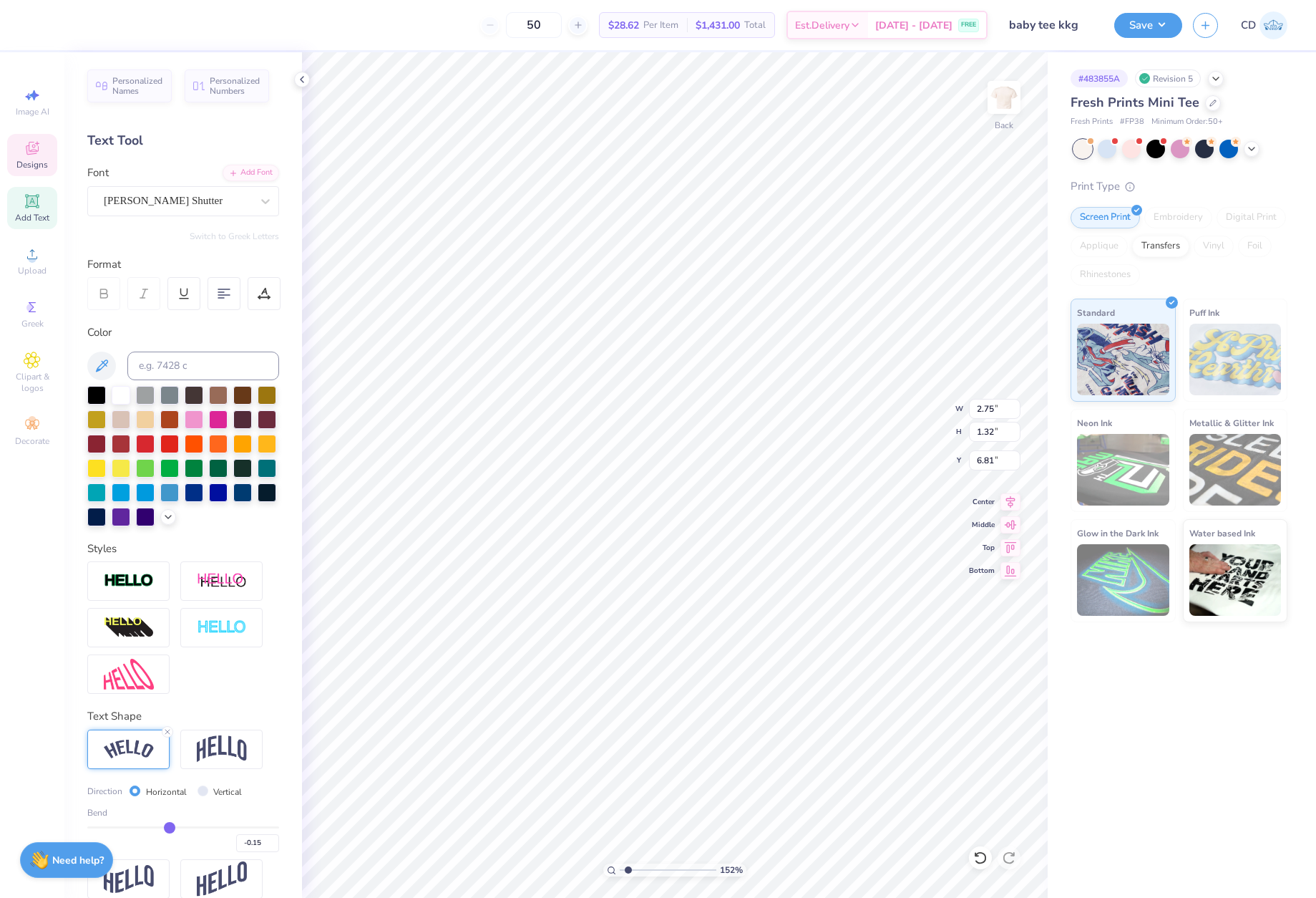
type input "6.91"
type input "1.26"
type input "6.87"
drag, startPoint x: 254, startPoint y: 868, endPoint x: 244, endPoint y: 870, distance: 10.2
click at [244, 852] on input "-0.15" at bounding box center [258, 843] width 43 height 17
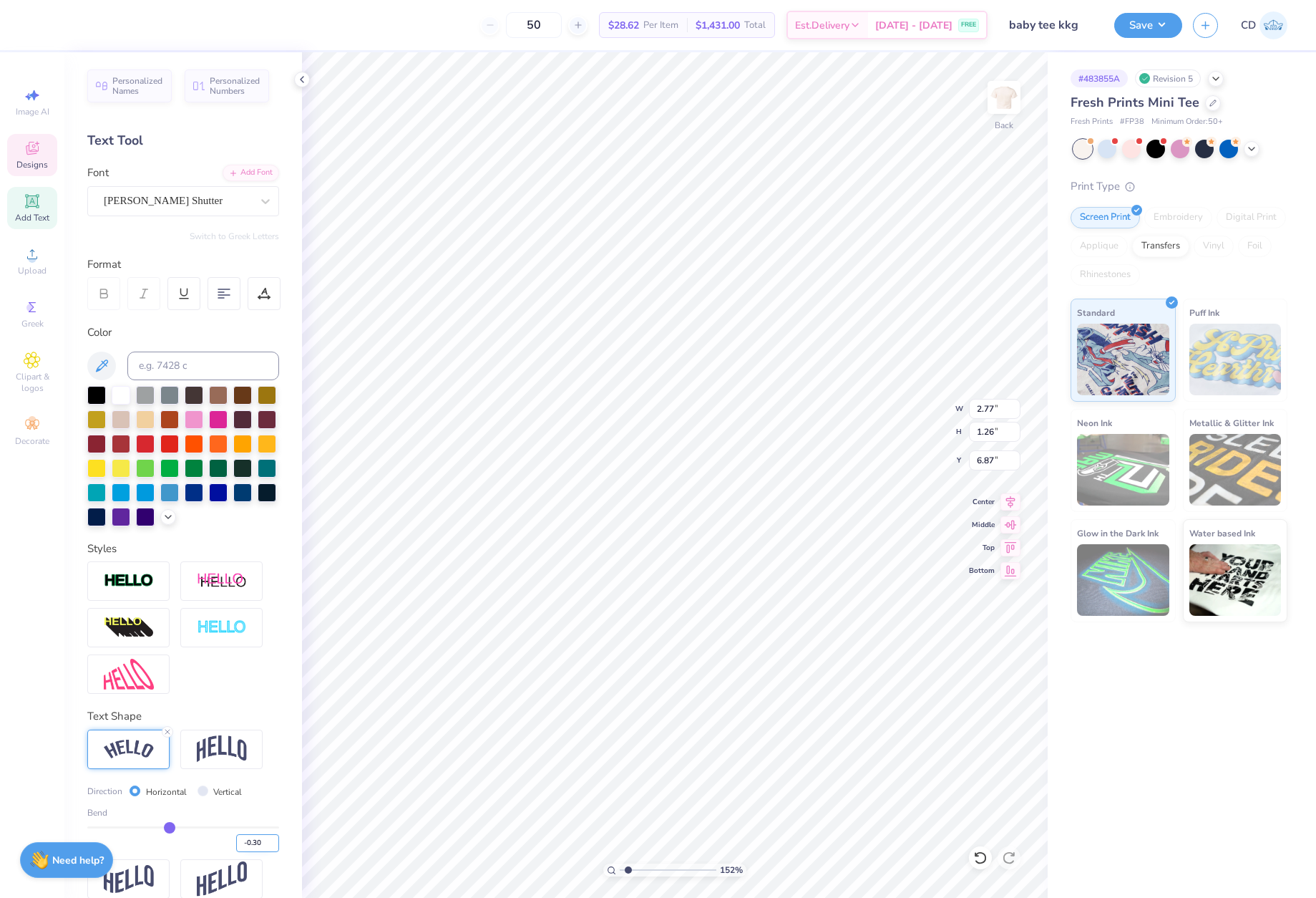
type input "-0.30"
type input "-0.3"
type input "3.11"
type input "1.30"
type input "6.83"
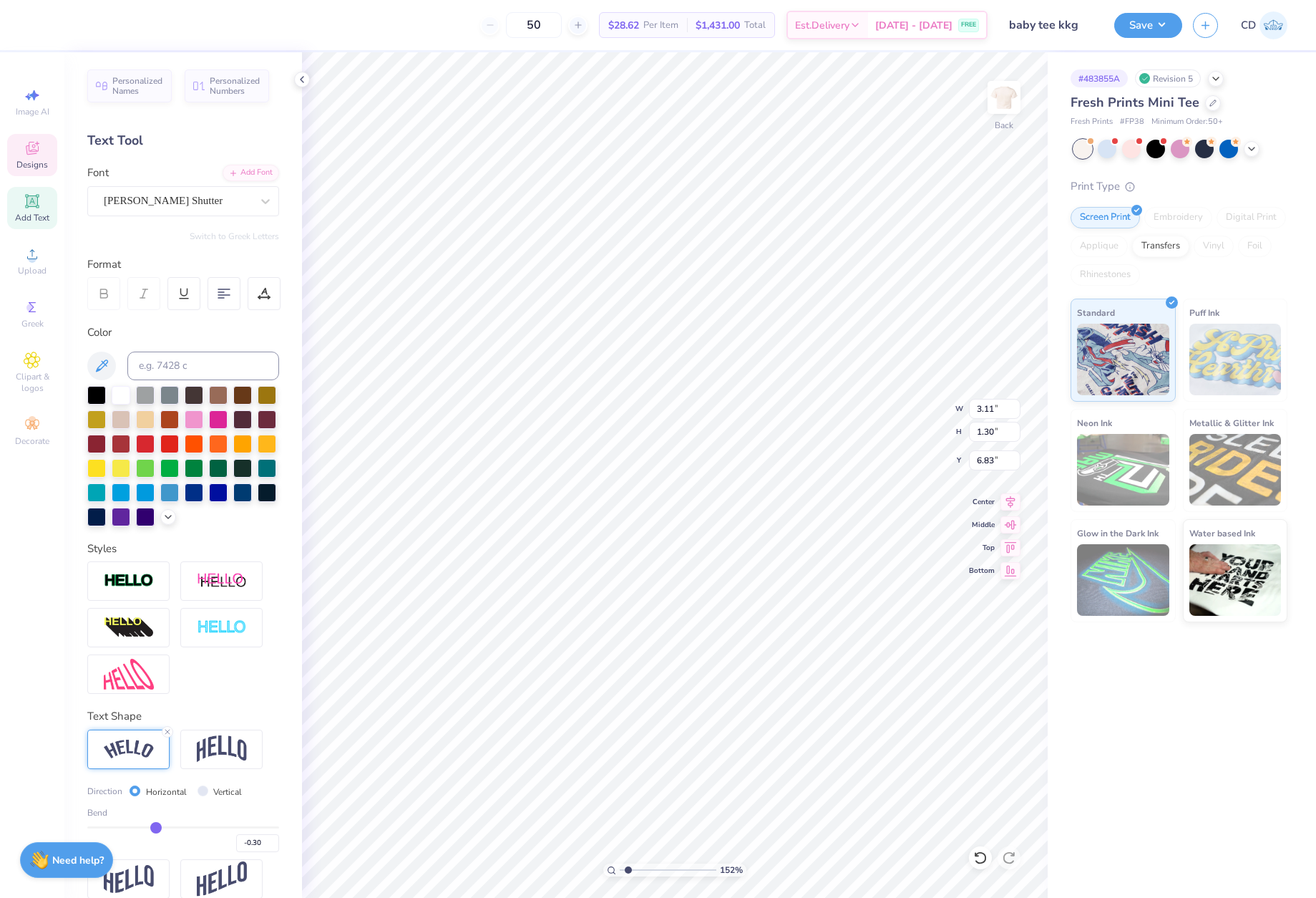
type input "3.09"
type input "1.37"
type input "6.63"
type input "6.86"
type input "3.11"
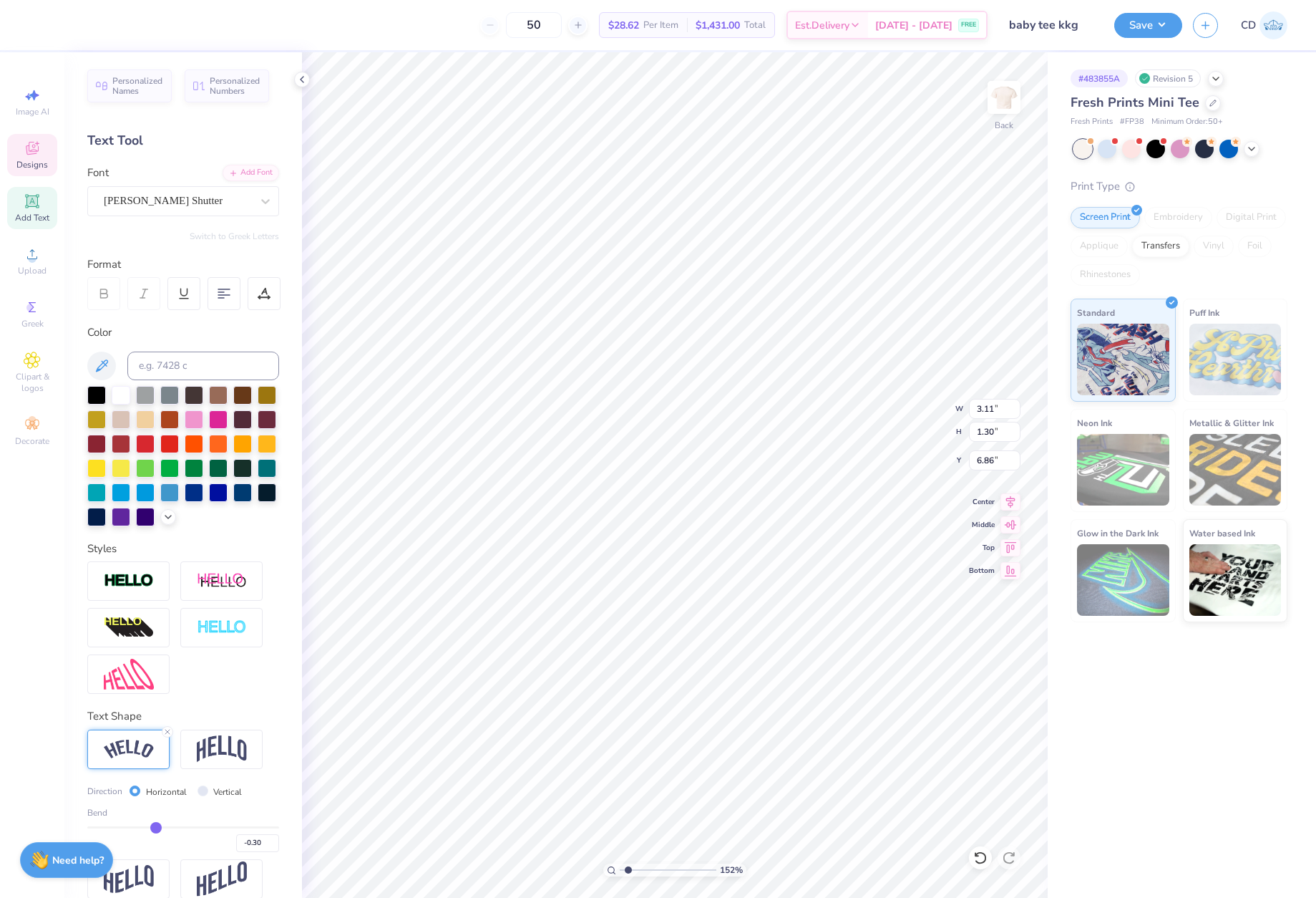
type input "1.30"
type input "6.83"
type input "8.00"
type input "6.19"
type input "3.00"
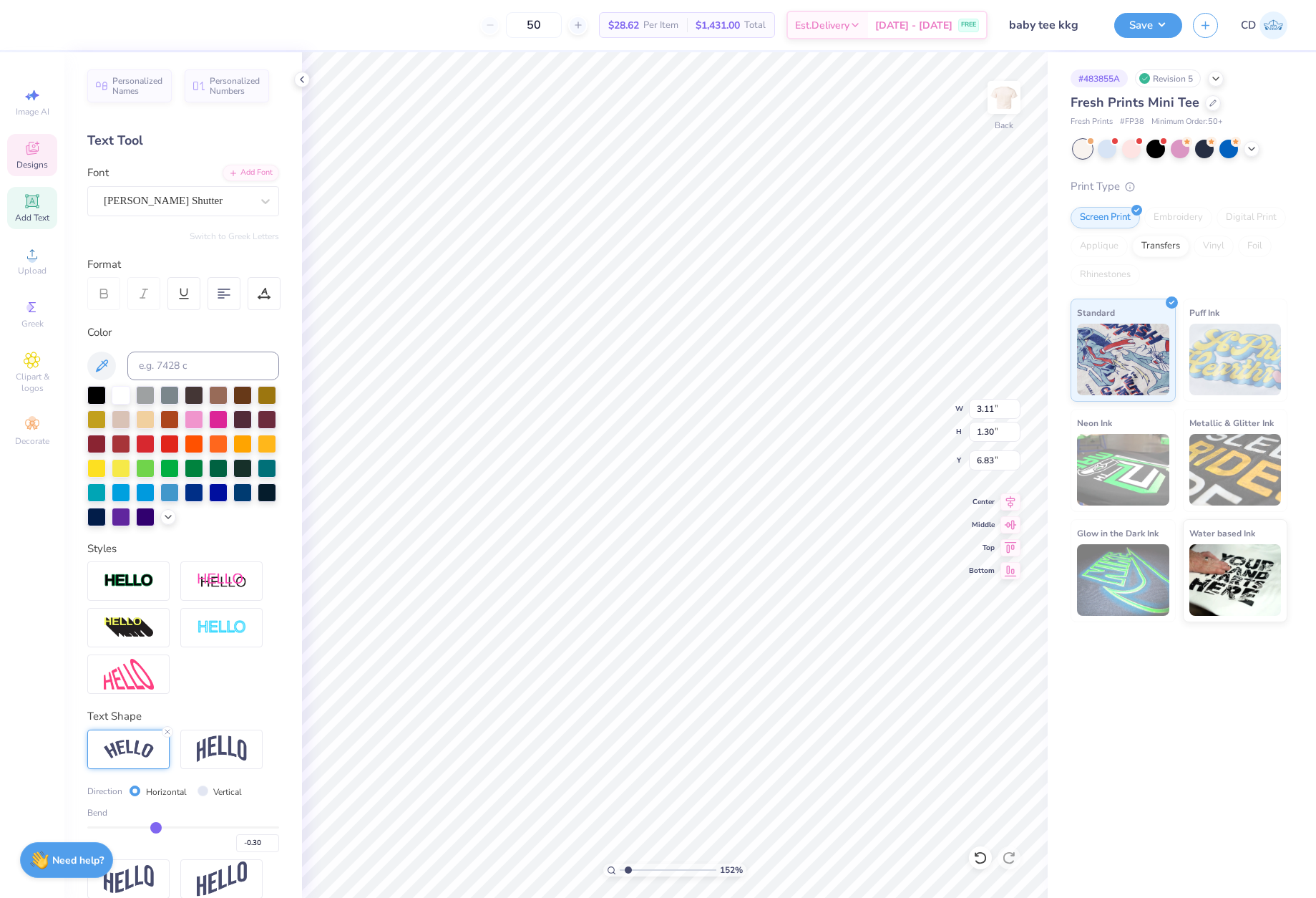
type input "6.70"
drag, startPoint x: 631, startPoint y: 870, endPoint x: 604, endPoint y: 866, distance: 27.3
type input "1"
click at [620, 869] on input "range" at bounding box center [668, 869] width 97 height 13
type input "6.83"
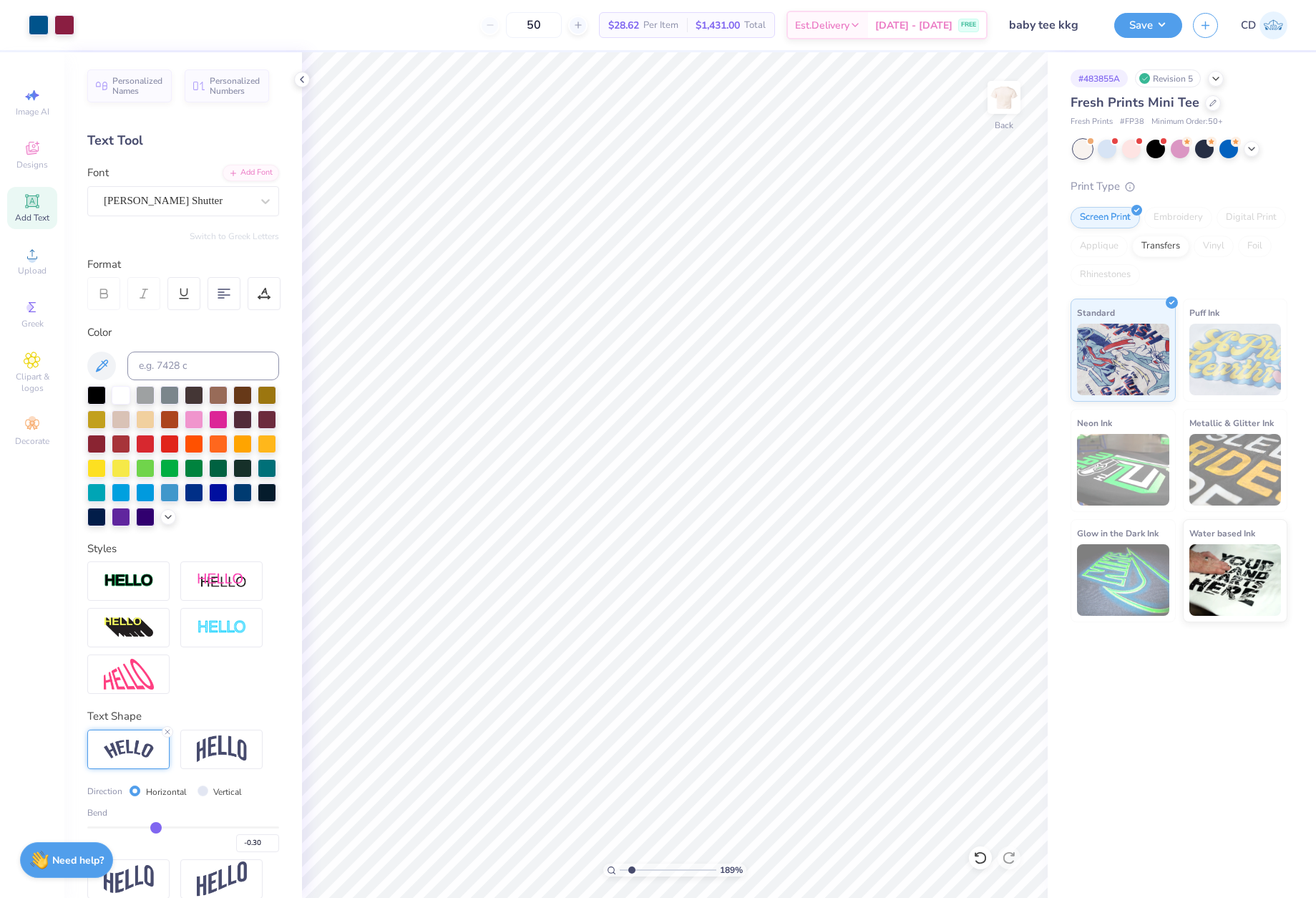
drag, startPoint x: 624, startPoint y: 870, endPoint x: 636, endPoint y: 867, distance: 12.4
type input "2.04"
click at [633, 871] on input "range" at bounding box center [668, 869] width 97 height 13
drag, startPoint x: 252, startPoint y: 865, endPoint x: 243, endPoint y: 868, distance: 9.5
click at [243, 852] on input "-0.30" at bounding box center [258, 843] width 43 height 17
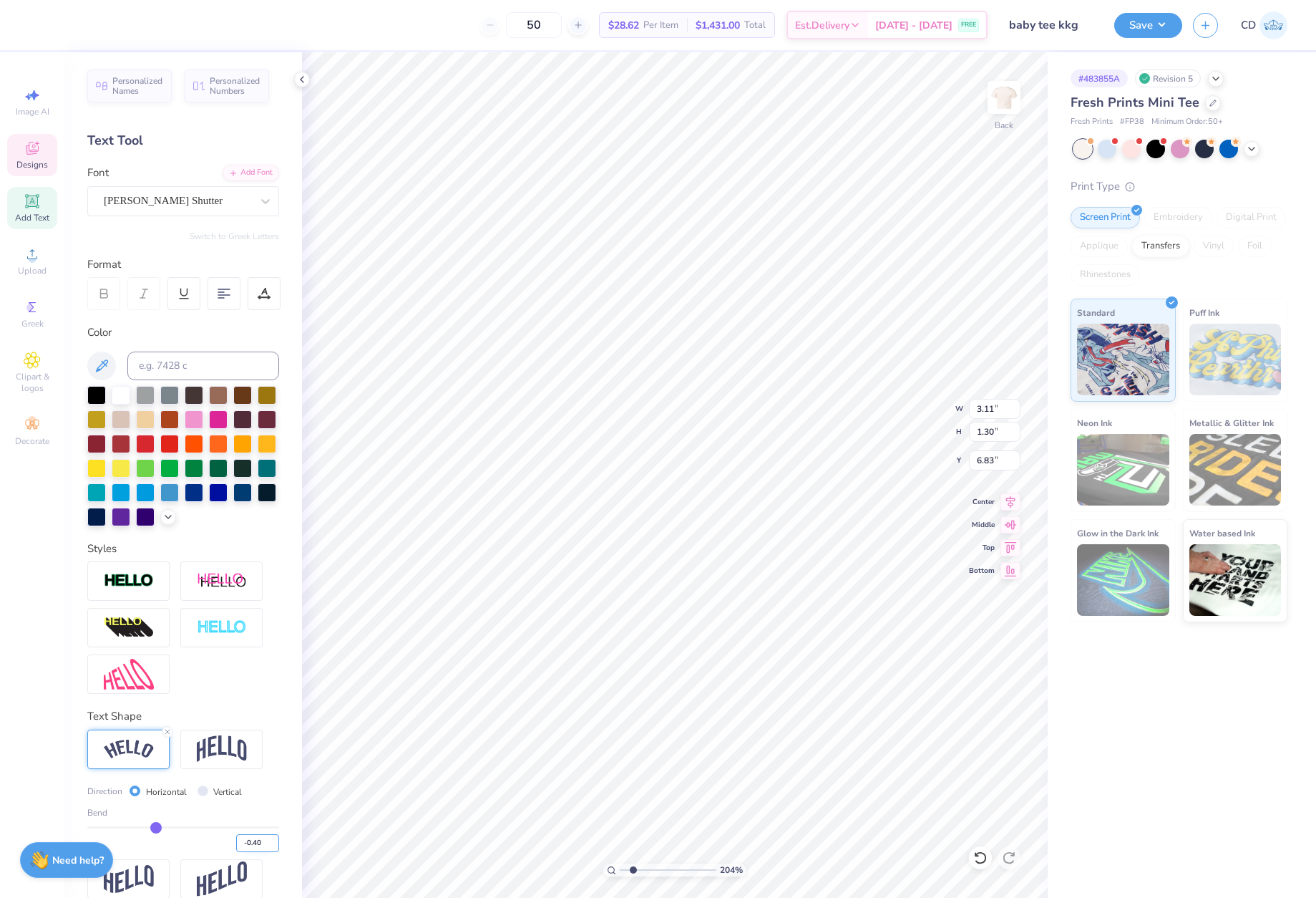
type input "-0.40"
type input "-0.4"
type input "3.32"
type input "1.34"
type input "6.81"
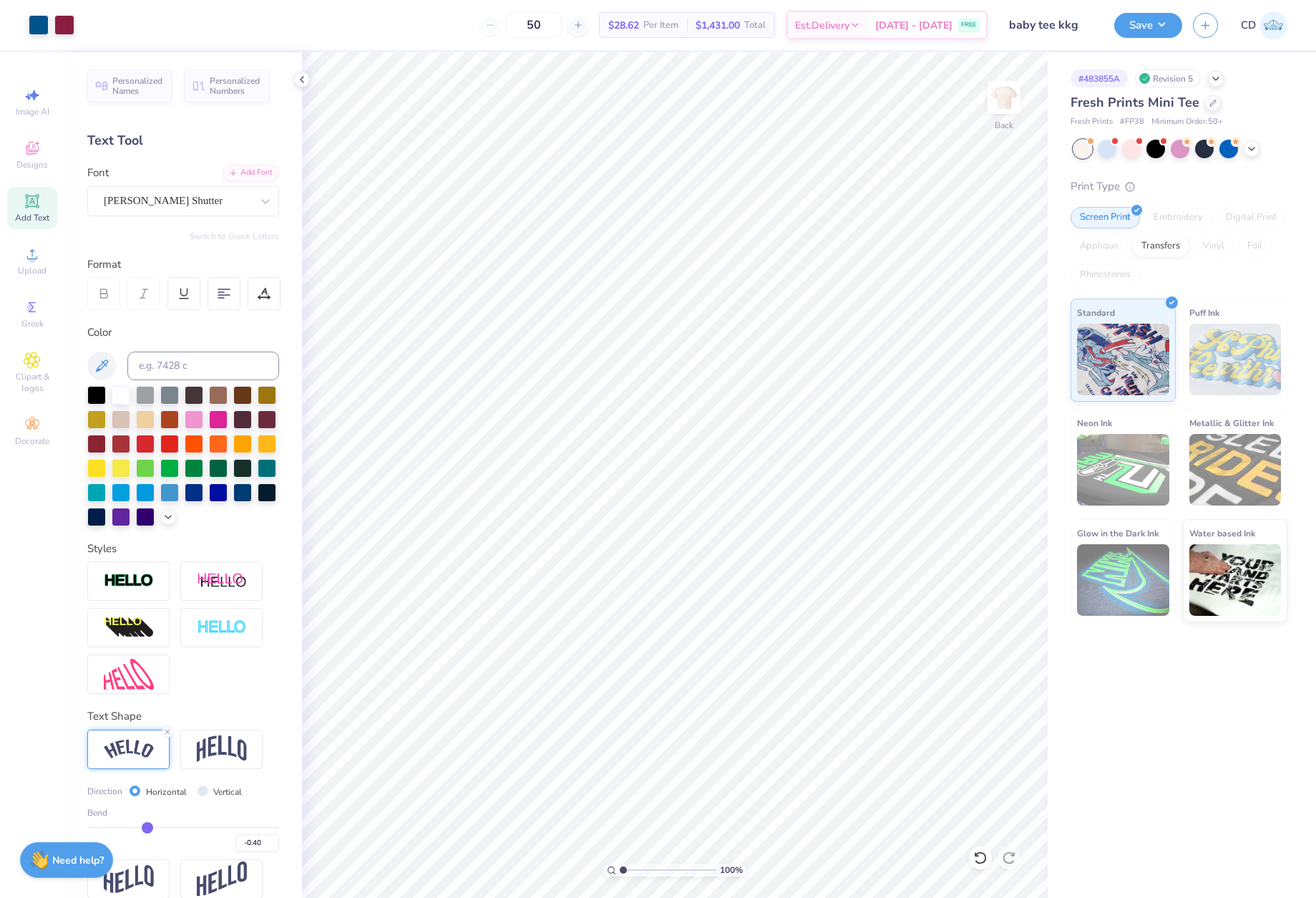
drag, startPoint x: 631, startPoint y: 869, endPoint x: 601, endPoint y: 862, distance: 30.8
type input "1"
click at [620, 863] on input "range" at bounding box center [668, 869] width 97 height 13
click at [662, 669] on li "Group" at bounding box center [674, 674] width 112 height 28
click at [776, 878] on li "Send to Back" at bounding box center [787, 880] width 112 height 28
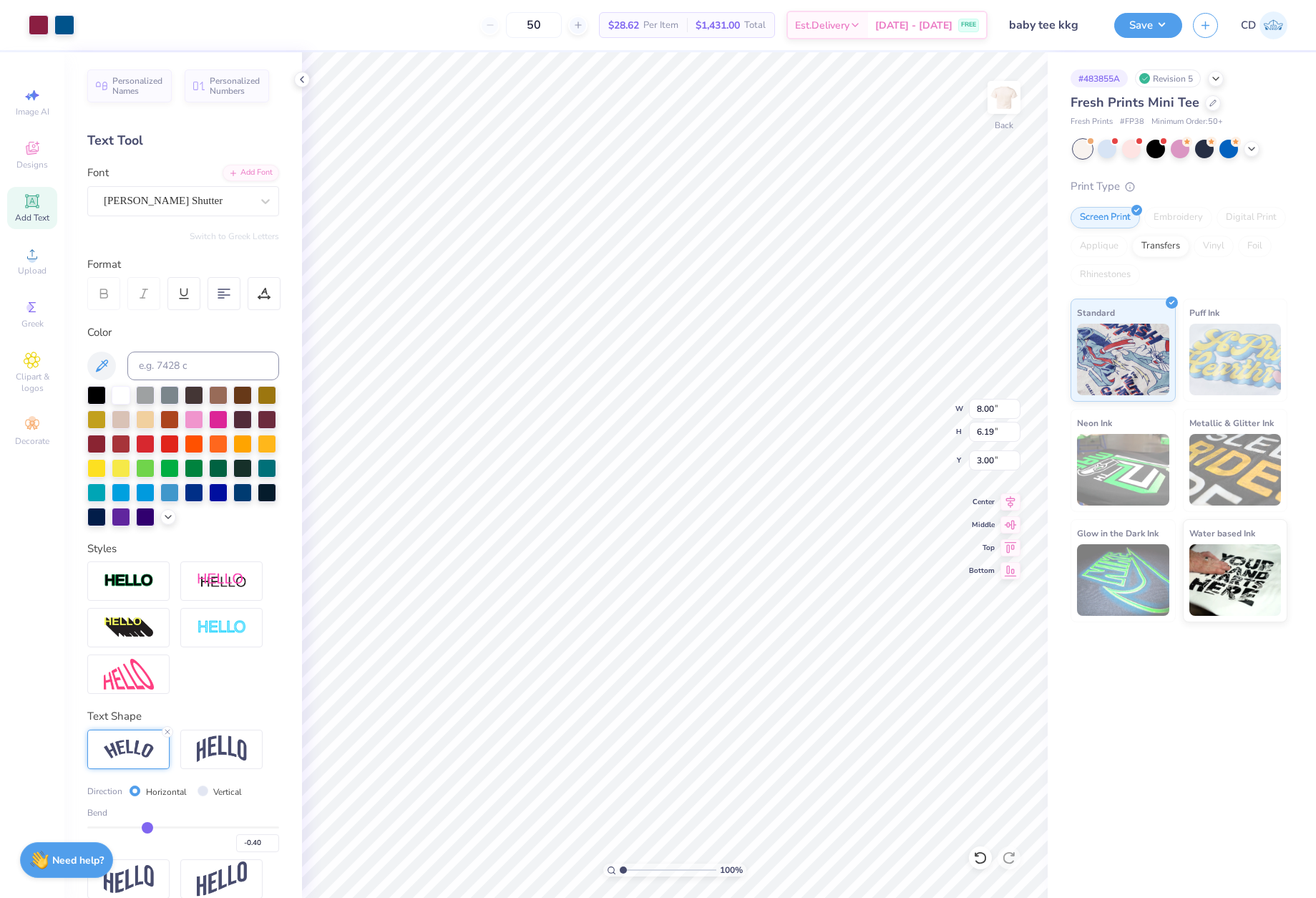
type input "3.32"
type input "1.34"
type input "6.81"
type input "8.12"
type input "5.27"
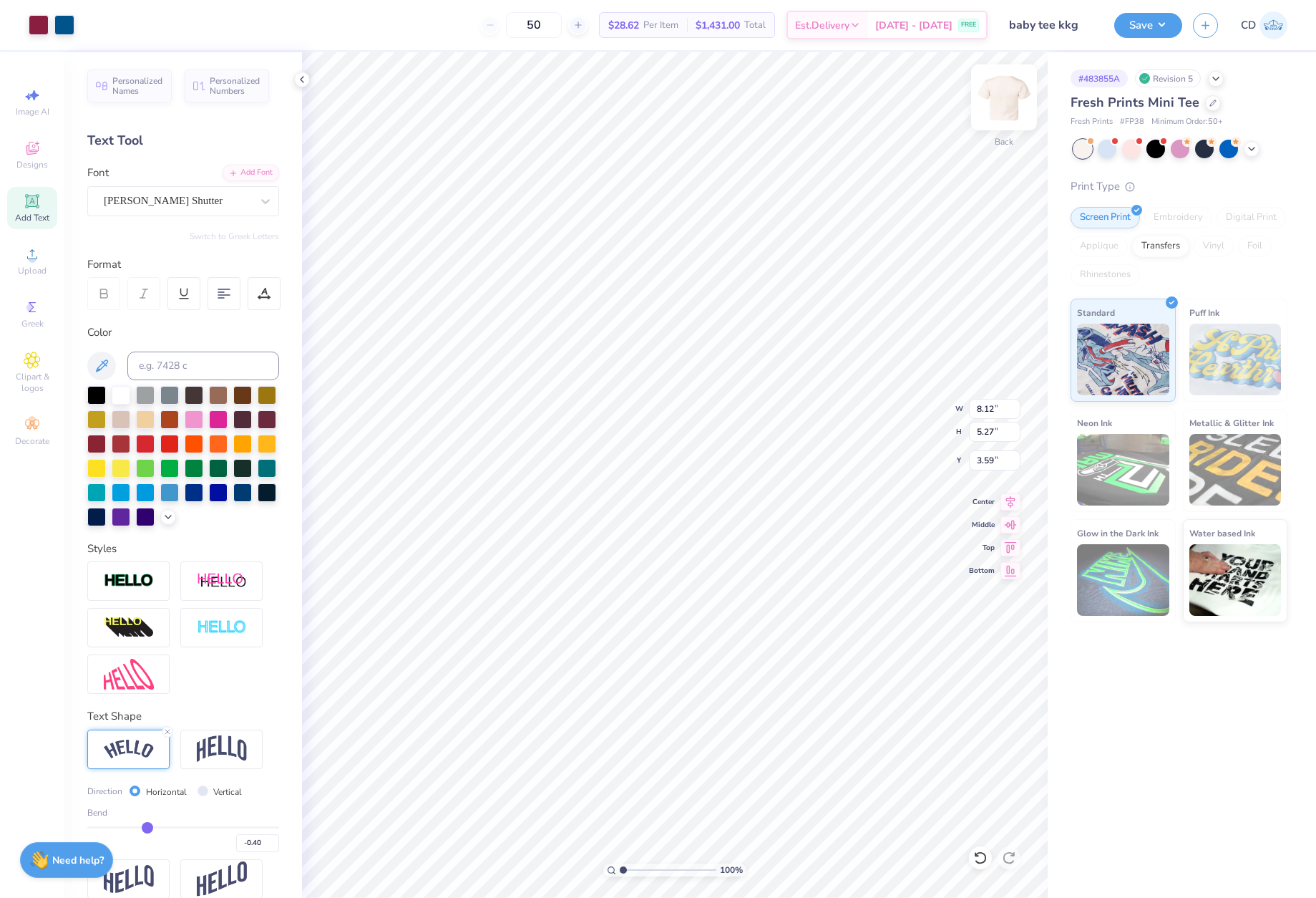
type input "3.00"
type input "6.55"
type input "3.27"
type input "1.44"
type input "6.46"
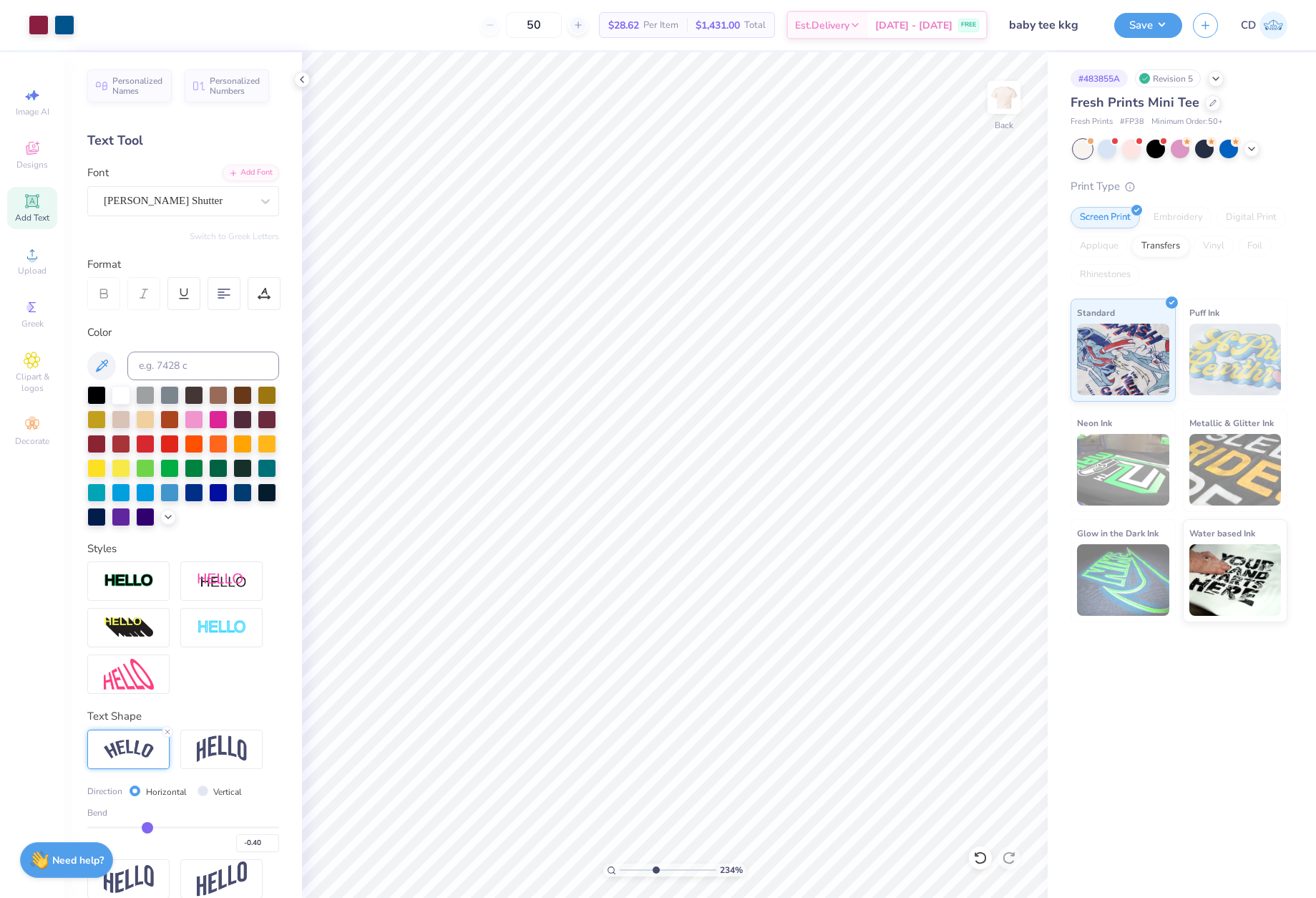
drag, startPoint x: 624, startPoint y: 871, endPoint x: 664, endPoint y: 864, distance: 40.6
type input "4.58"
click at [658, 868] on input "range" at bounding box center [668, 869] width 97 height 13
type input "8.12"
type input "5.27"
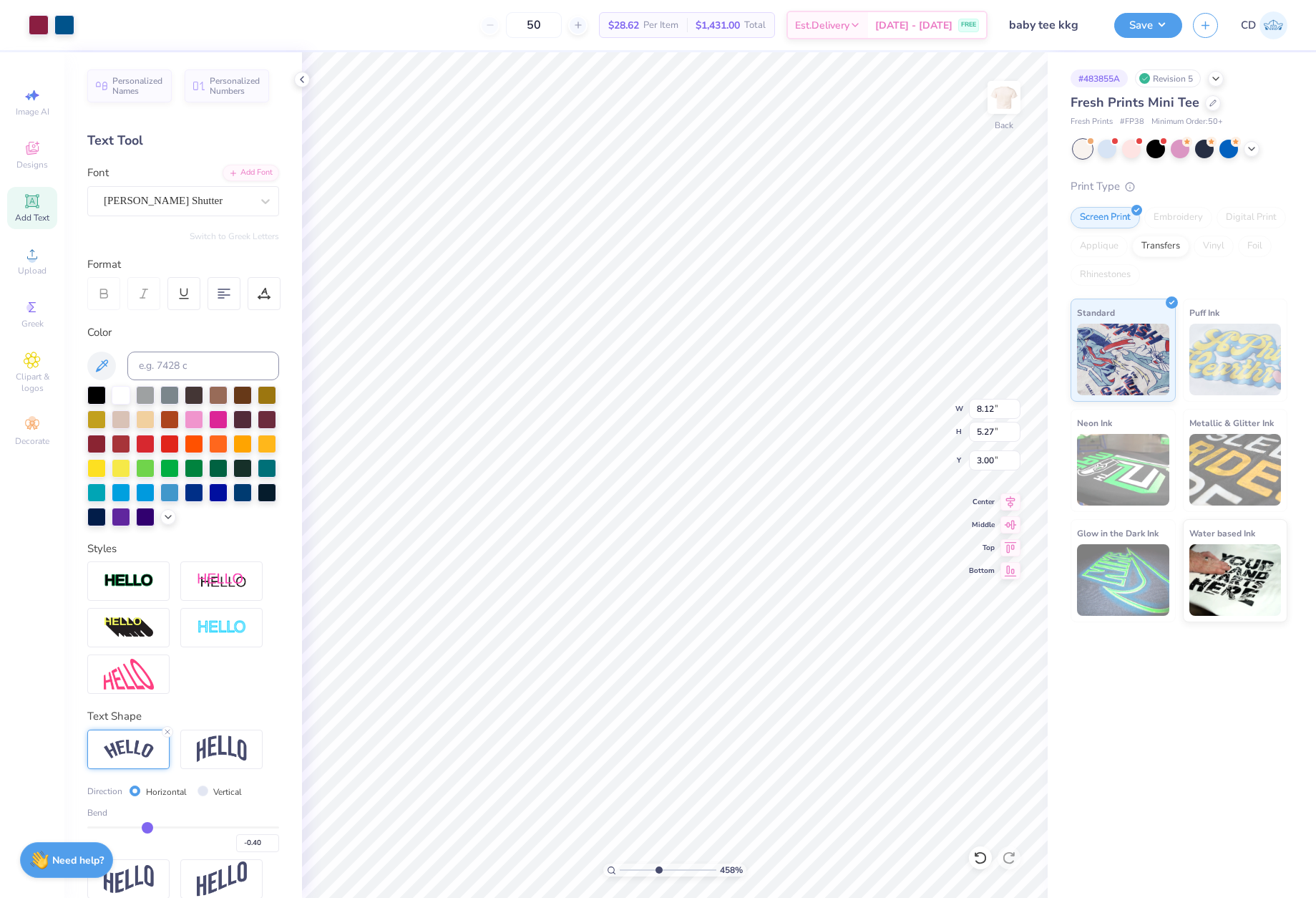
type input "3.00"
drag, startPoint x: 654, startPoint y: 870, endPoint x: 606, endPoint y: 870, distance: 48.0
type input "1"
click at [620, 870] on input "range" at bounding box center [668, 869] width 97 height 13
click at [949, 408] on div "100 % Back W 8.12 8.12 " H 5.27 5.27 " Y 3.00 3.00 " Center Middle Top Bottom" at bounding box center [675, 475] width 746 height 846
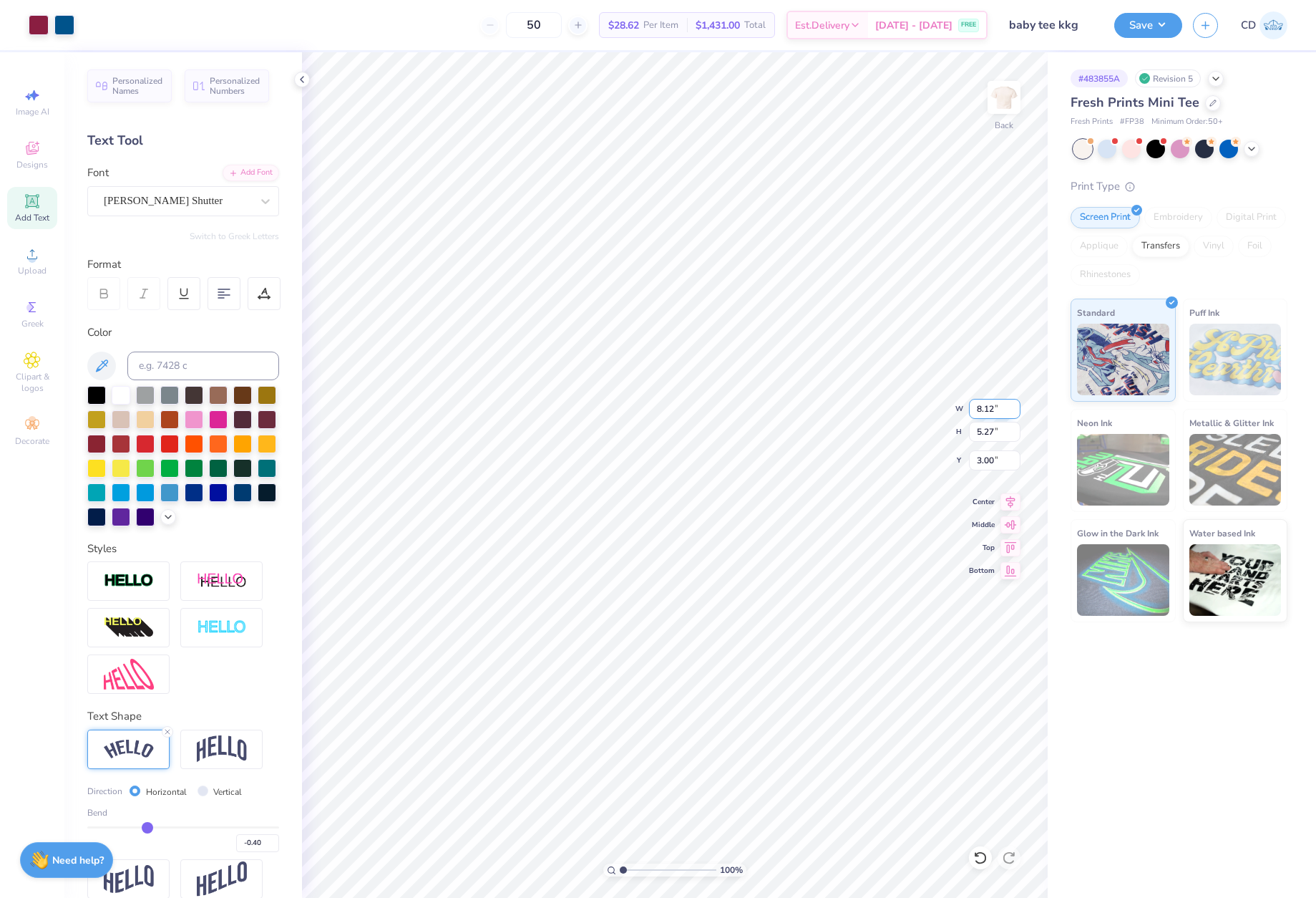
drag, startPoint x: 995, startPoint y: 412, endPoint x: 974, endPoint y: 410, distance: 21.1
click at [974, 410] on input "8.12" at bounding box center [995, 409] width 51 height 20
type input "8.00"
type input "5.19"
drag, startPoint x: 977, startPoint y: 459, endPoint x: 996, endPoint y: 461, distance: 19.1
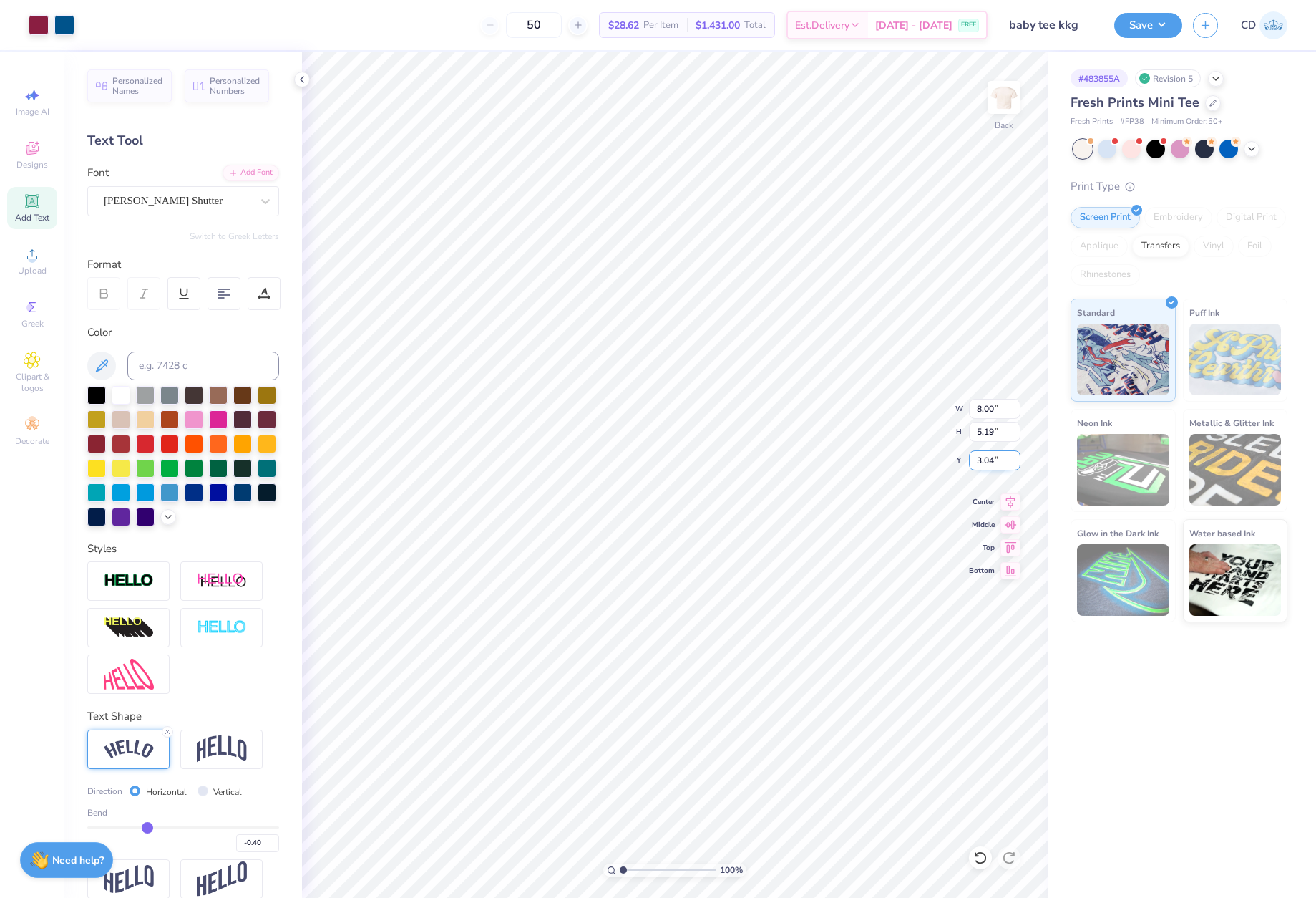
click at [996, 461] on input "3.04" at bounding box center [995, 460] width 51 height 20
type input "3.00"
drag, startPoint x: 1138, startPoint y: 17, endPoint x: 1141, endPoint y: 40, distance: 23.2
click at [1137, 17] on button "Save" at bounding box center [1148, 25] width 68 height 25
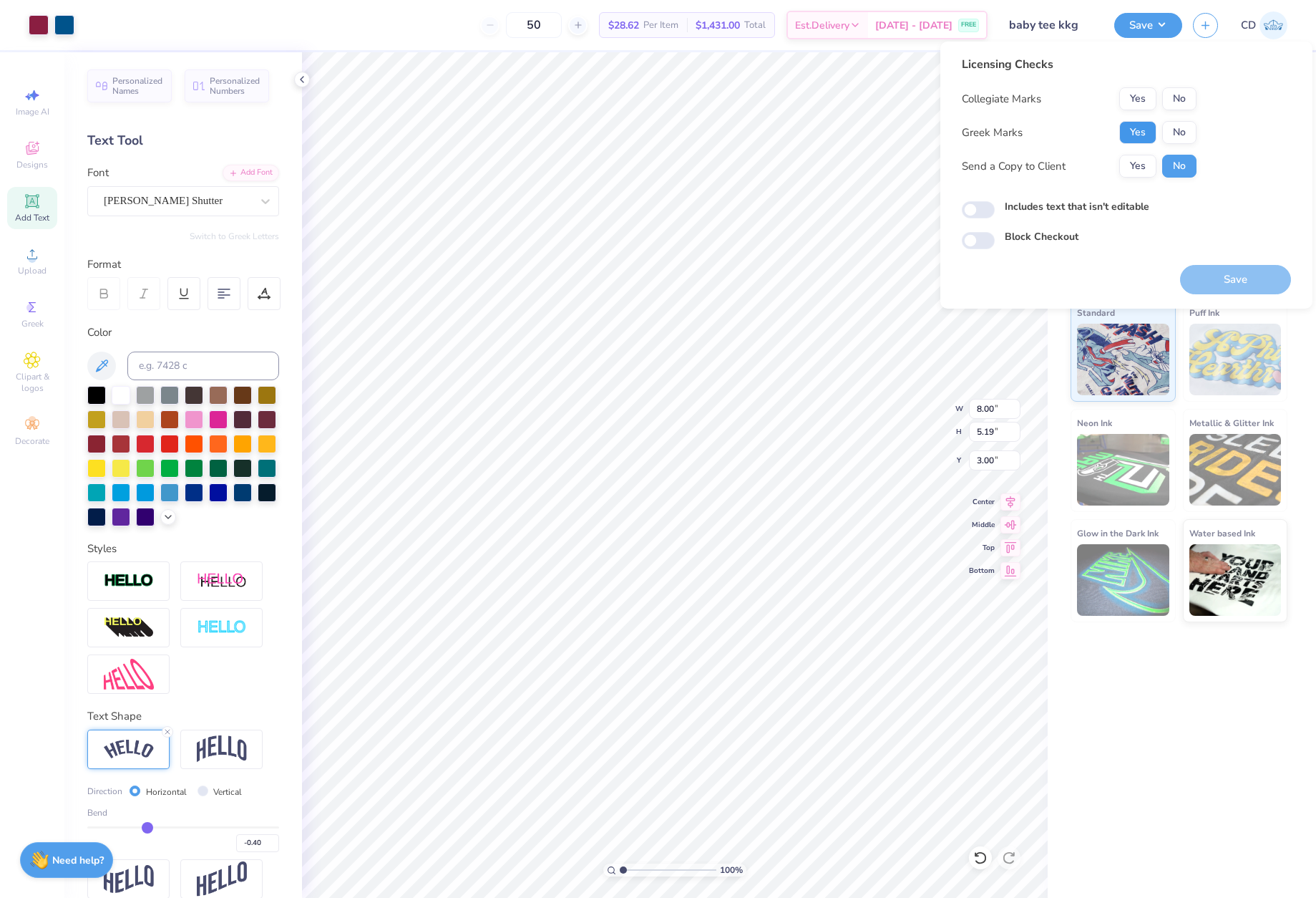
click at [1145, 128] on button "Yes" at bounding box center [1138, 133] width 37 height 23
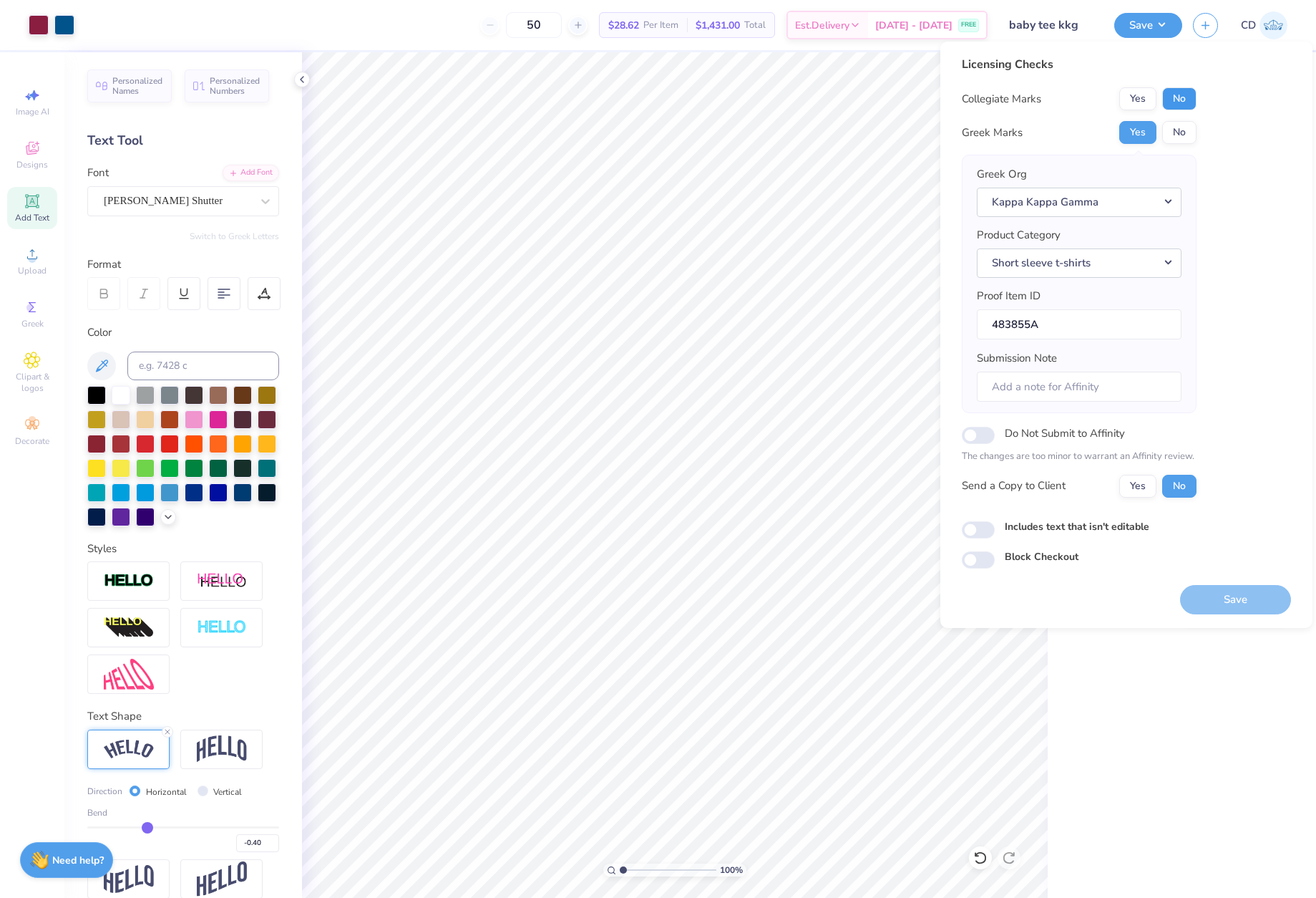
click at [1175, 101] on button "No" at bounding box center [1178, 99] width 34 height 23
click at [1209, 598] on button "Save" at bounding box center [1236, 600] width 111 height 29
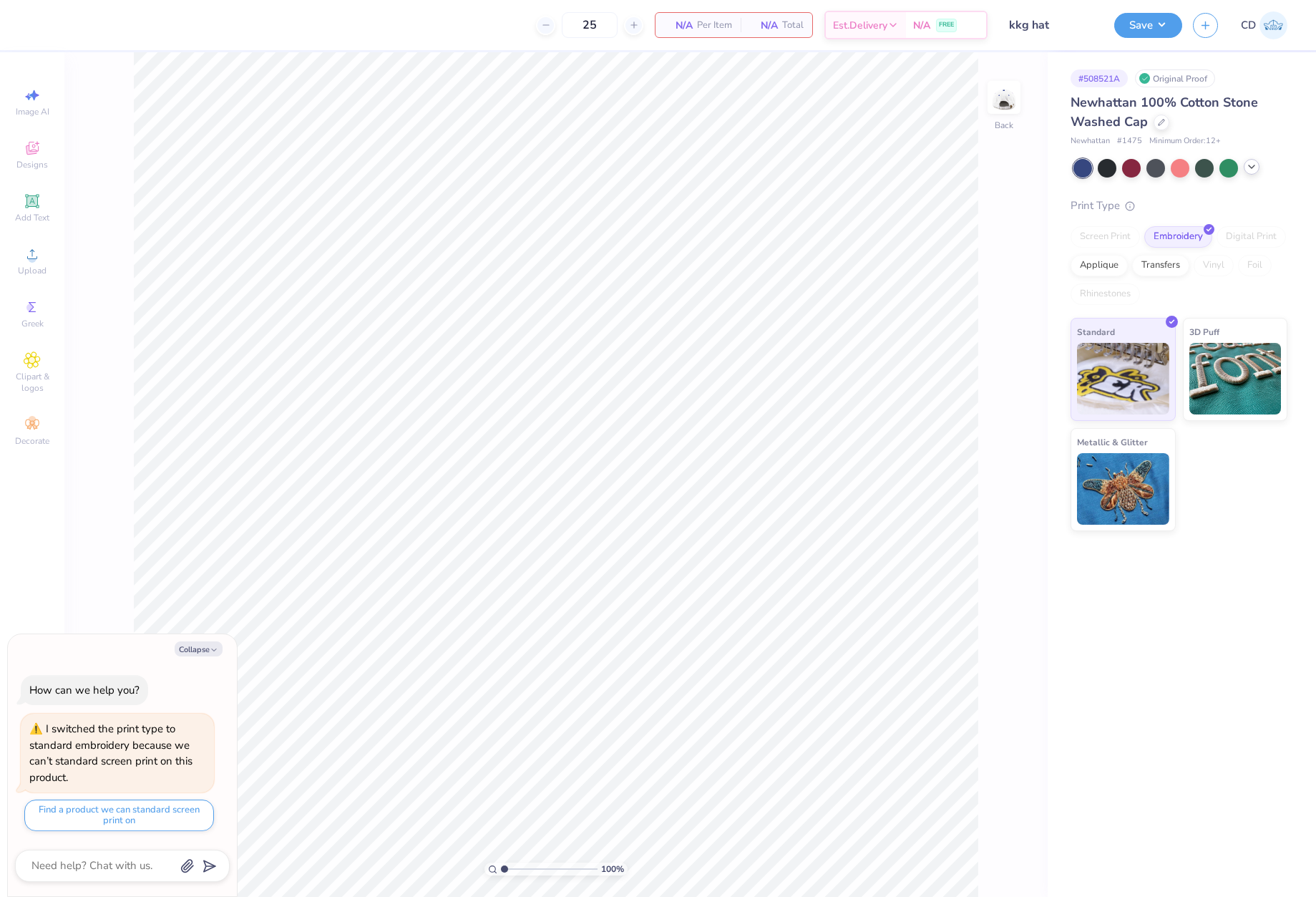
click at [1255, 170] on icon at bounding box center [1252, 167] width 12 height 12
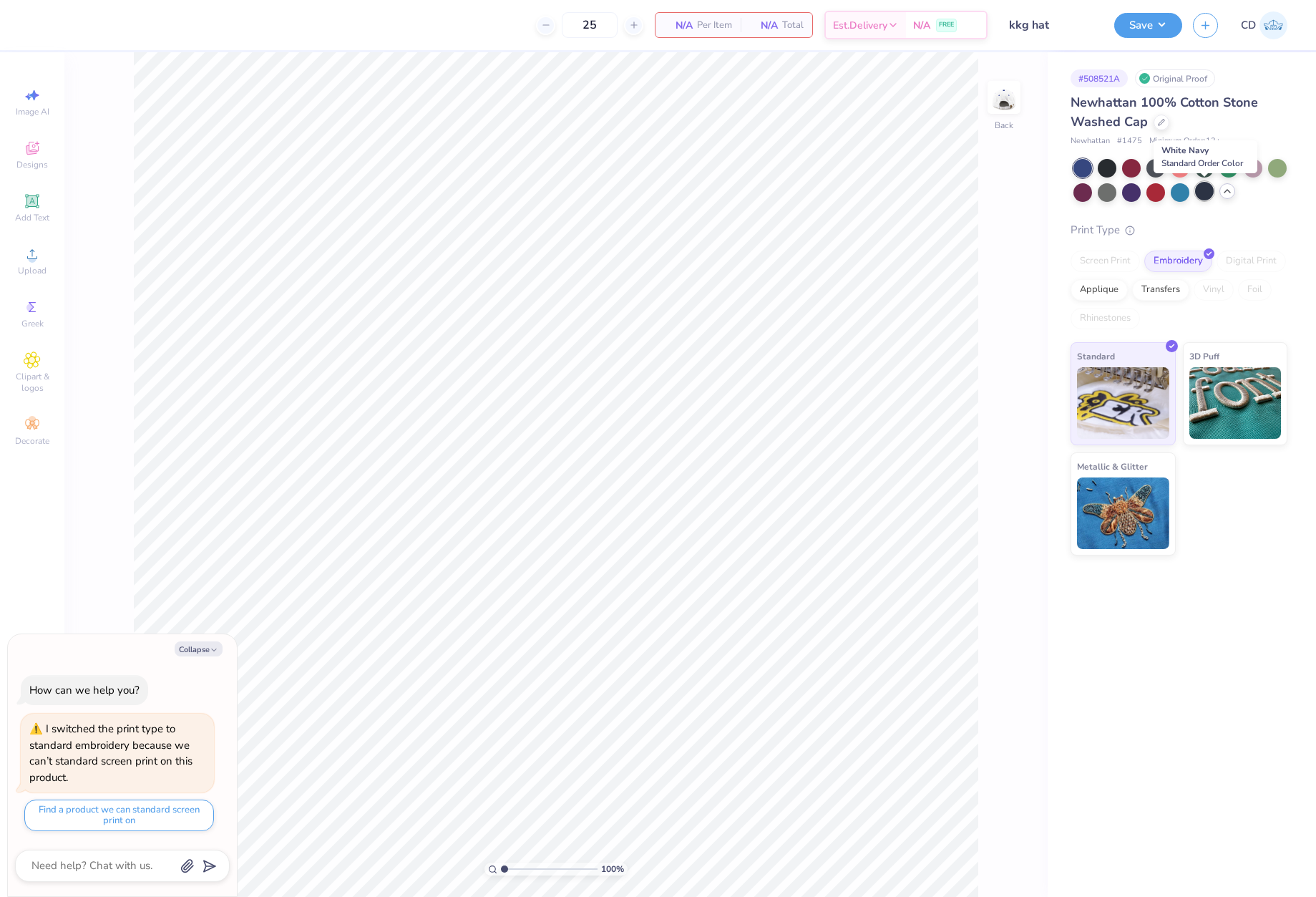
click at [1205, 191] on div at bounding box center [1204, 191] width 18 height 18
click at [196, 644] on button "Collapse" at bounding box center [199, 649] width 48 height 15
type textarea "x"
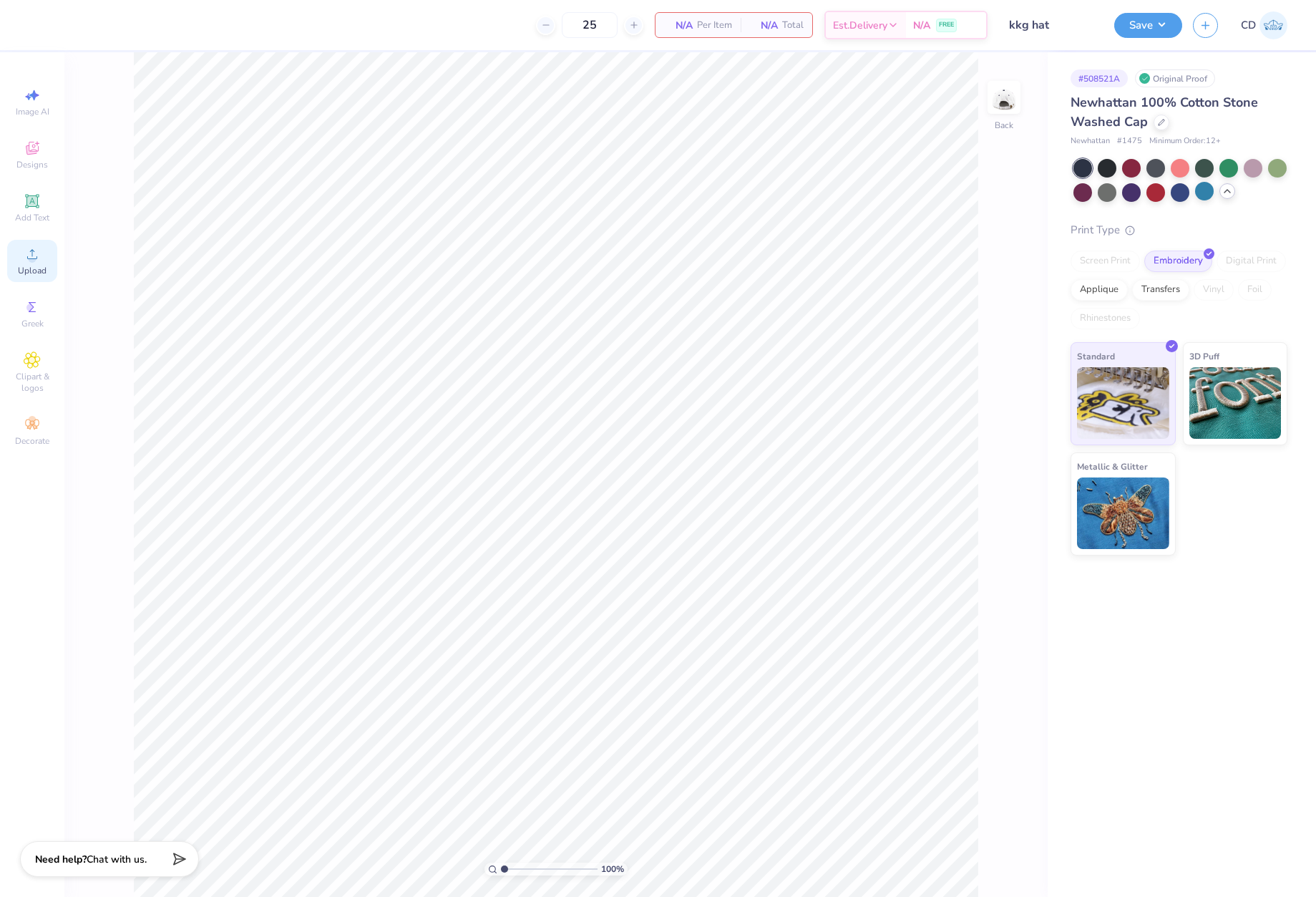
click at [29, 257] on circle at bounding box center [32, 259] width 8 height 8
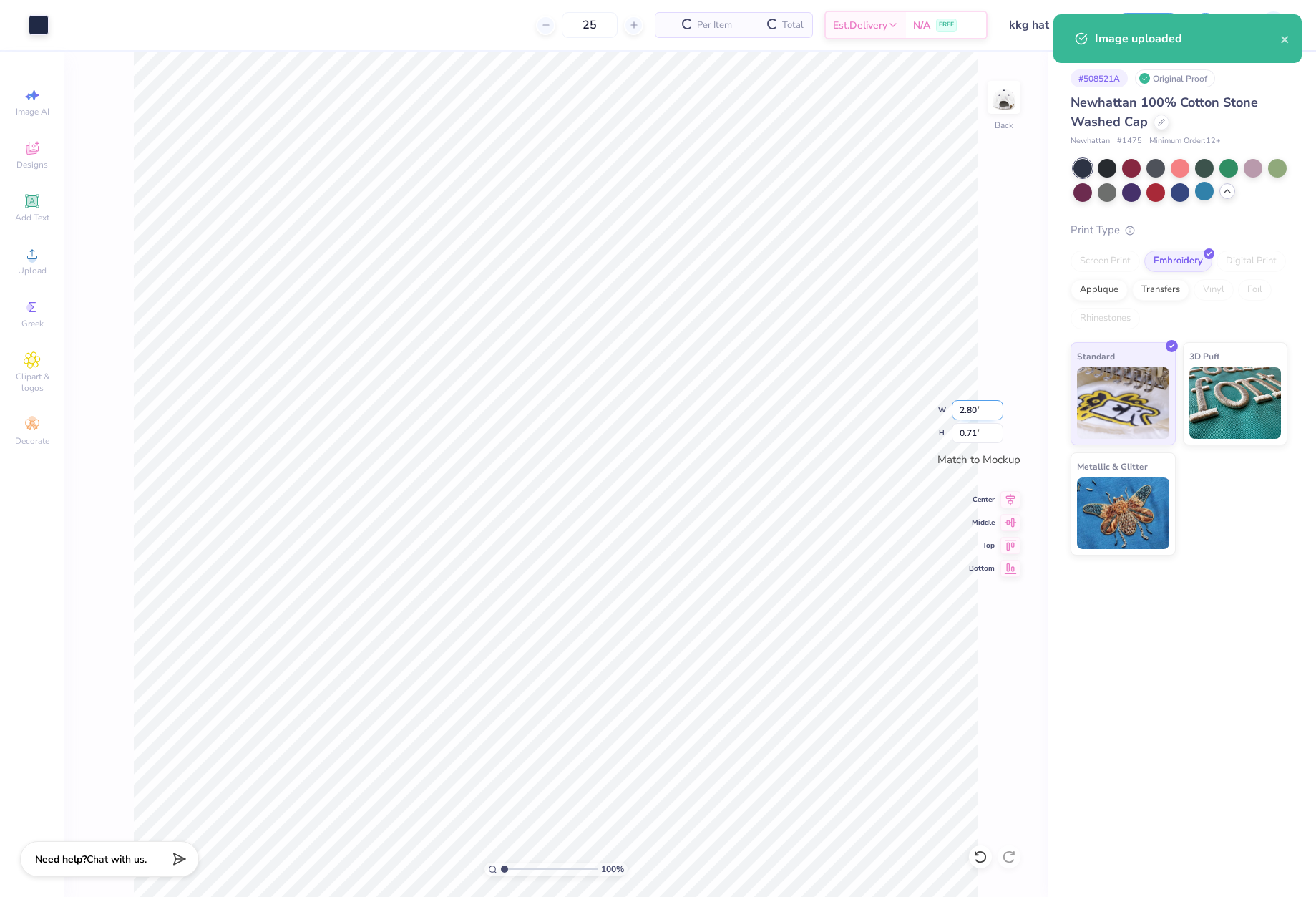
drag, startPoint x: 966, startPoint y: 405, endPoint x: 983, endPoint y: 405, distance: 17.0
click at [983, 405] on input "2.80" at bounding box center [977, 410] width 51 height 20
type input "4.00"
type input "1.01"
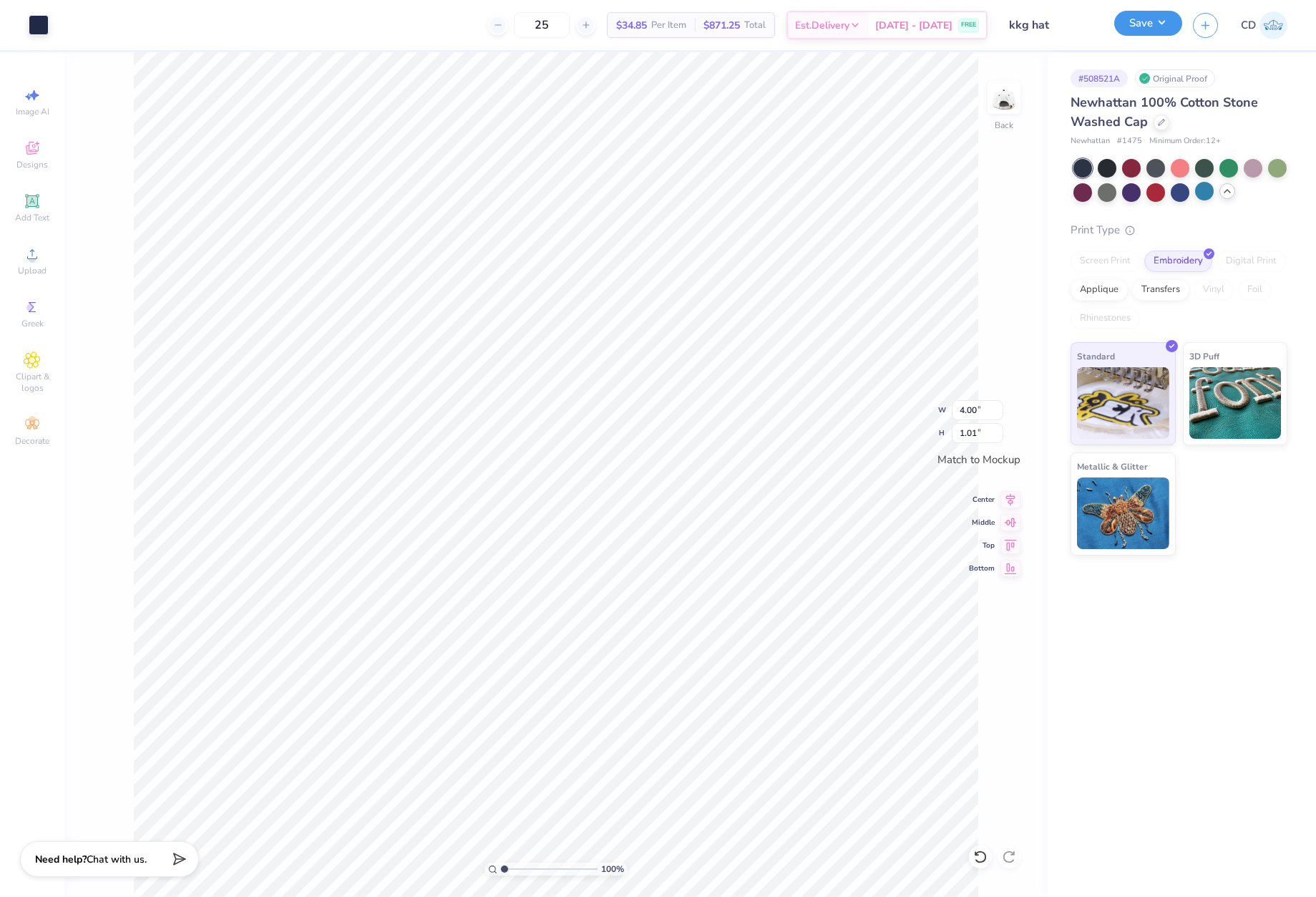
click at [1142, 27] on button "Save" at bounding box center [1148, 23] width 68 height 25
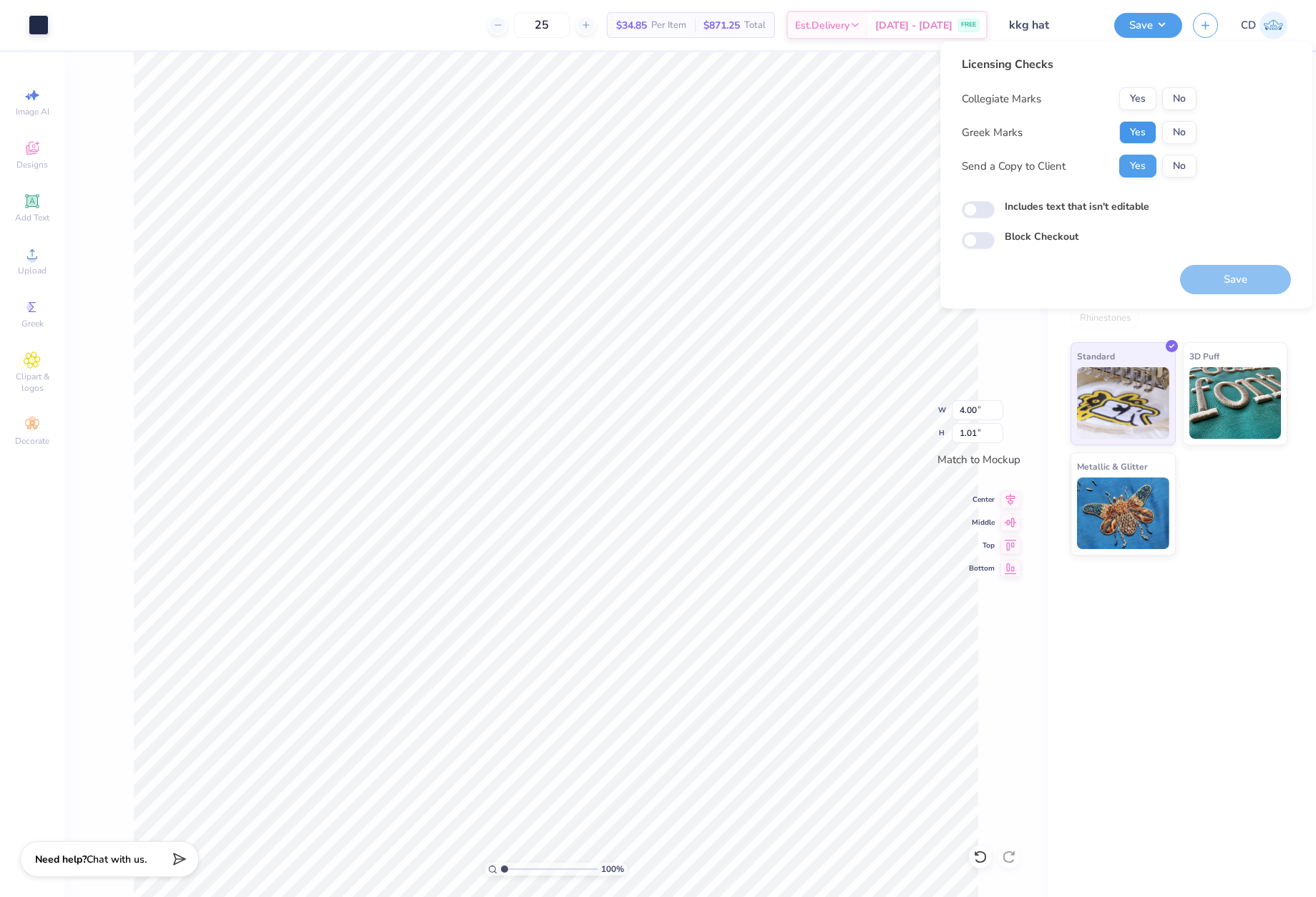
click at [1145, 131] on button "Yes" at bounding box center [1138, 133] width 37 height 23
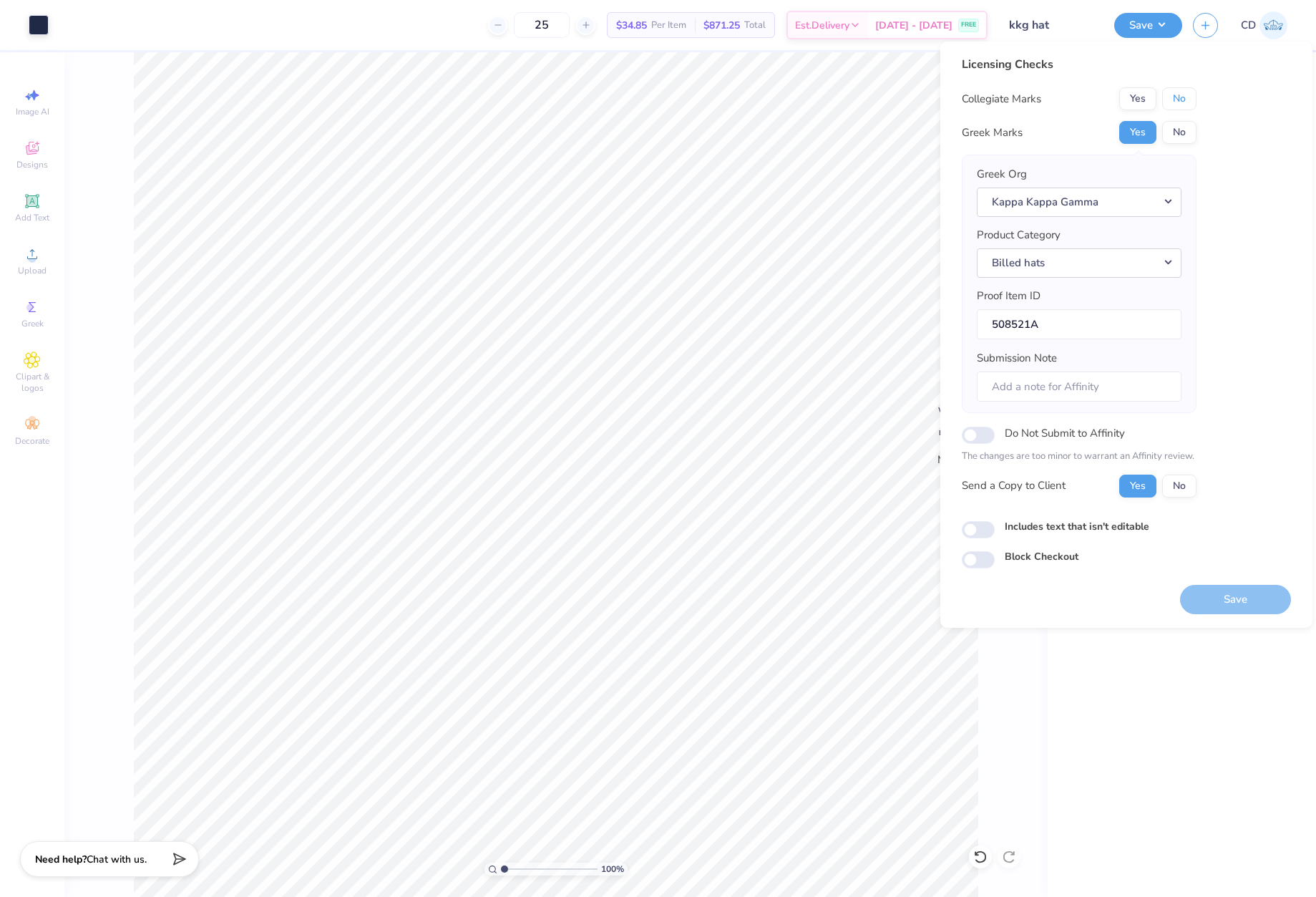
click at [1184, 95] on button "No" at bounding box center [1178, 99] width 34 height 23
drag, startPoint x: 983, startPoint y: 528, endPoint x: 1125, endPoint y: 577, distance: 150.2
click at [984, 528] on input "Includes text that isn't editable" at bounding box center [978, 530] width 33 height 17
checkbox input "true"
click at [1244, 600] on button "Save" at bounding box center [1236, 600] width 111 height 29
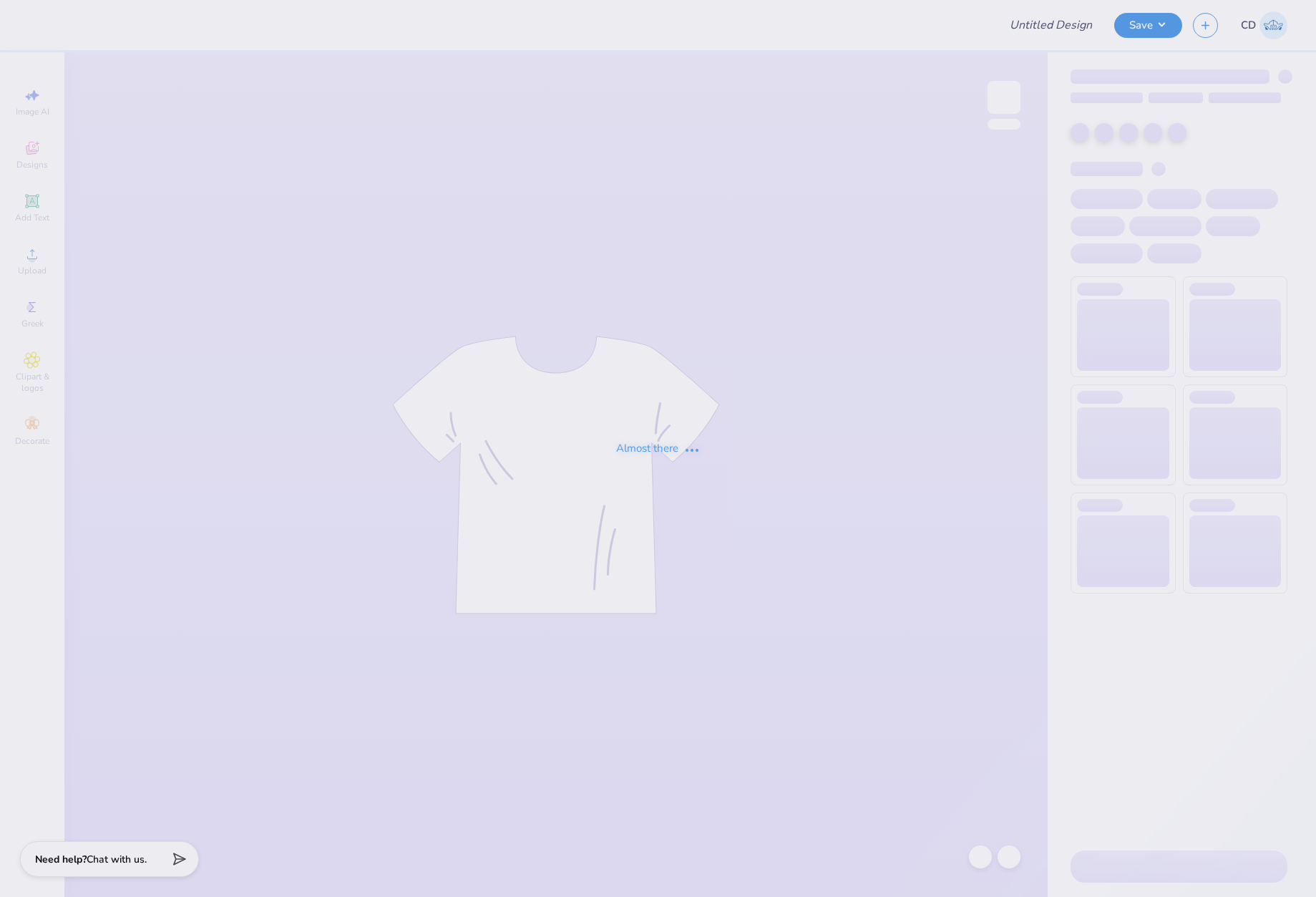
type input "Black work tank"
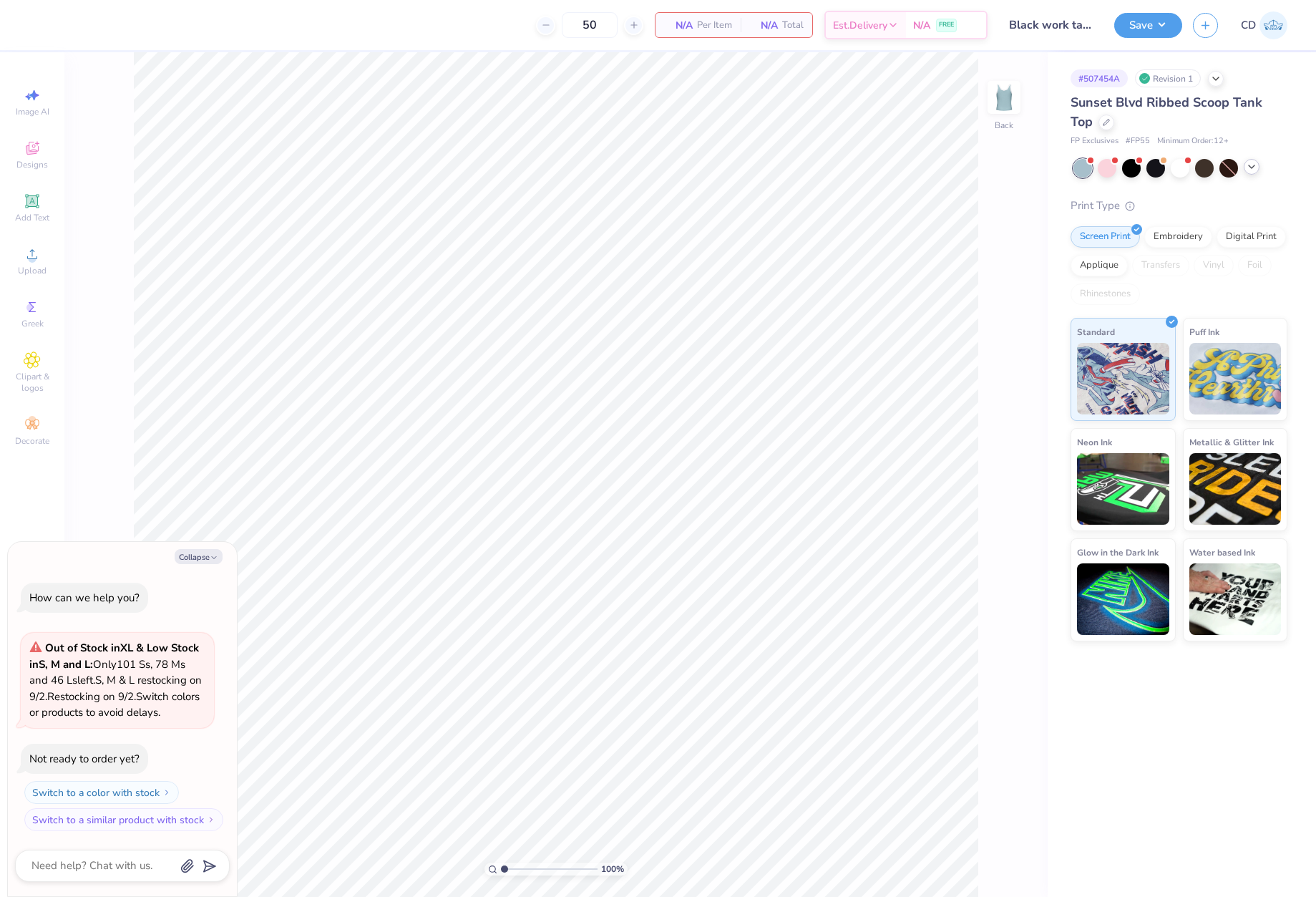
click at [1247, 168] on icon at bounding box center [1252, 167] width 12 height 12
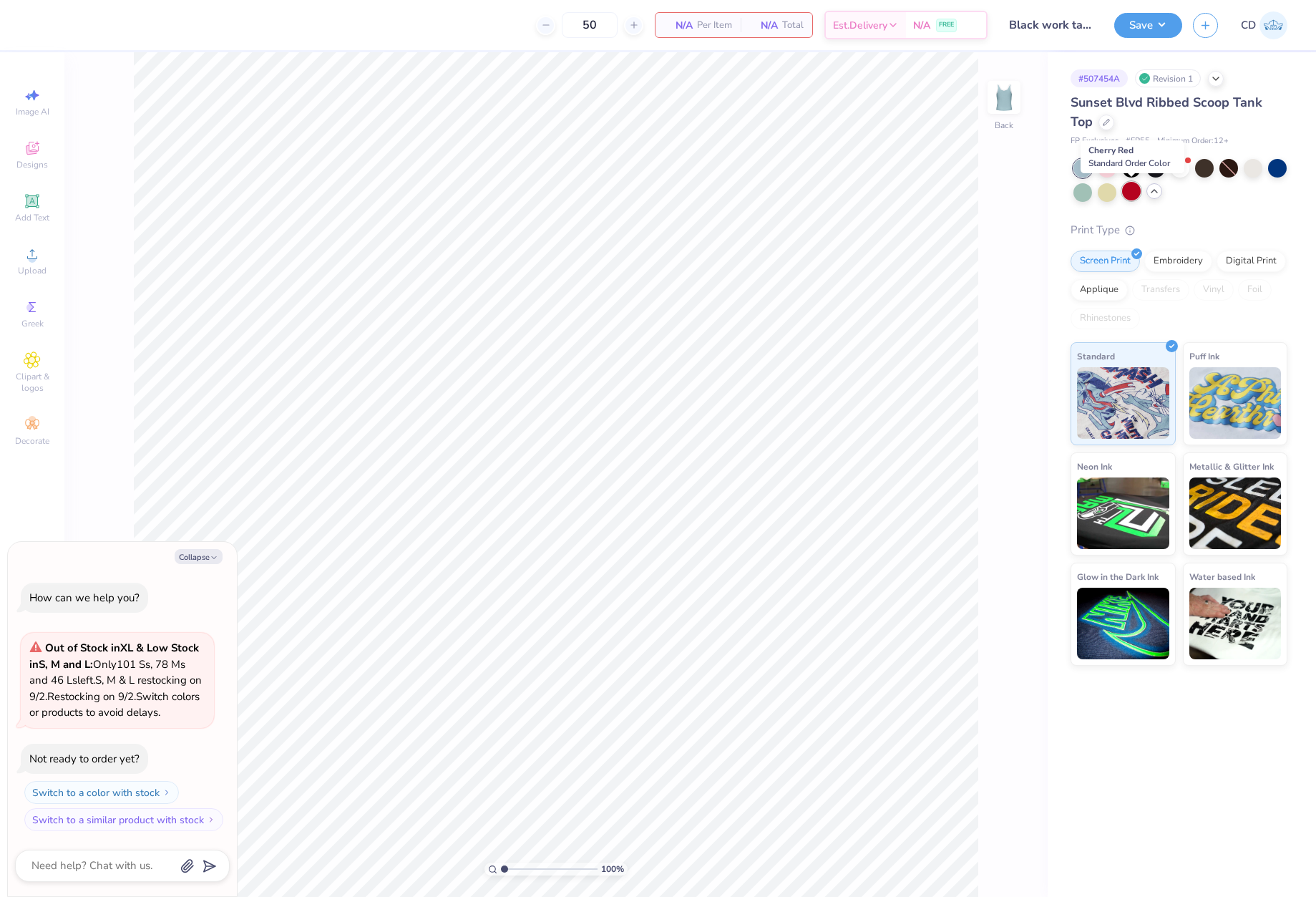
click at [1133, 194] on div at bounding box center [1131, 191] width 18 height 18
type textarea "x"
